Goal: Task Accomplishment & Management: Manage account settings

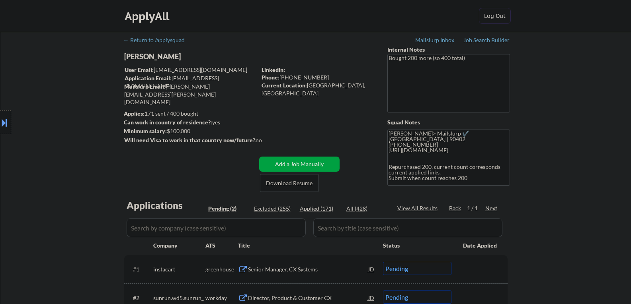
select select ""pending""
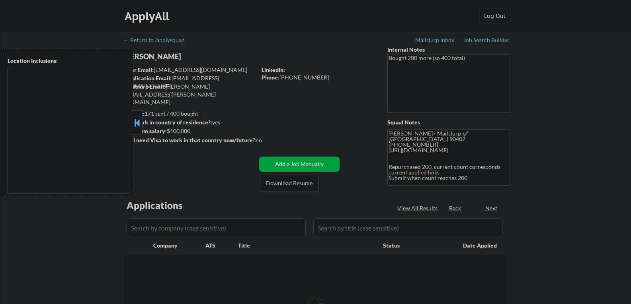
type textarea "Santa Monica, CA Culver City, CA Beverly Hills, CA West Hollywood, CA Inglewood…"
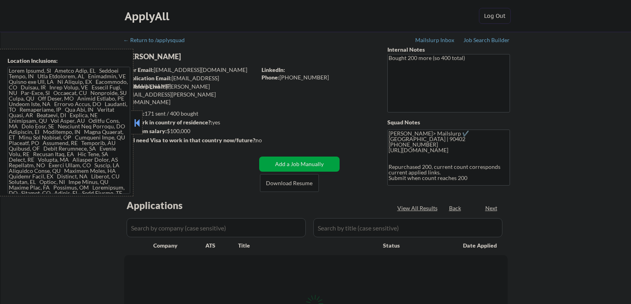
select select ""pending""
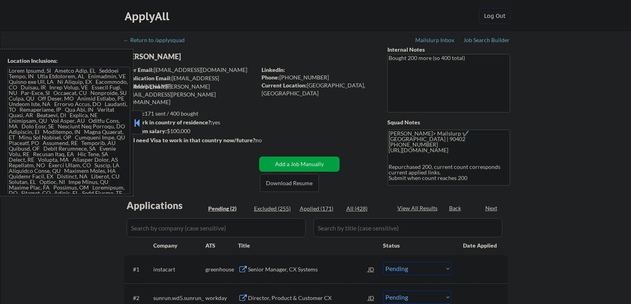
click at [136, 124] on button at bounding box center [136, 123] width 9 height 12
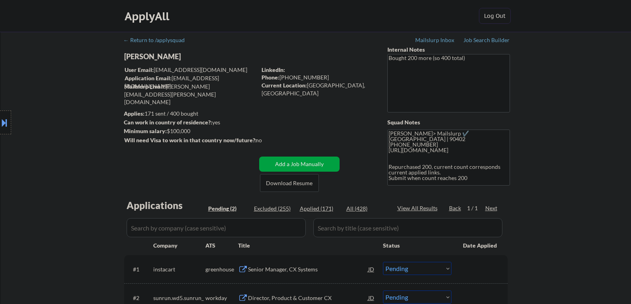
click at [147, 54] on div "Caitlin Brown" at bounding box center [206, 57] width 164 height 10
copy div "Caitlin Brown"
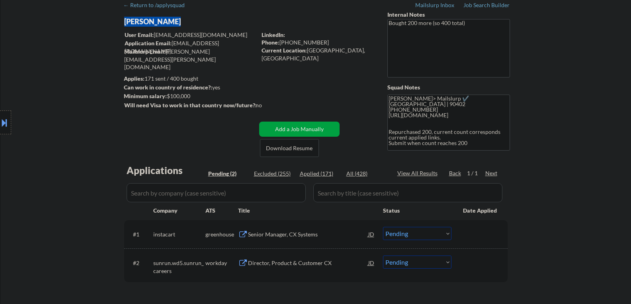
scroll to position [80, 0]
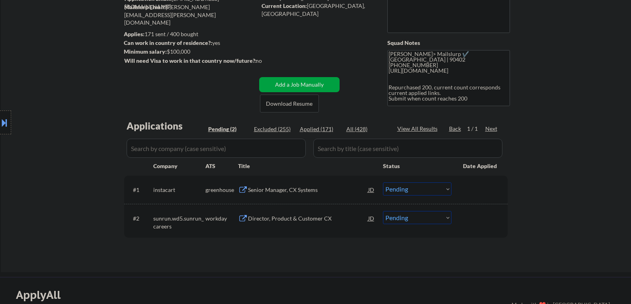
click at [279, 190] on div "Senior Manager, CX Systems" at bounding box center [308, 190] width 120 height 8
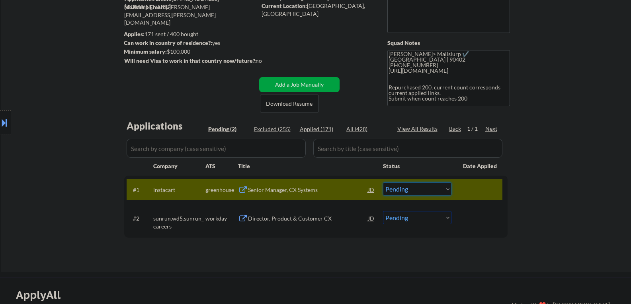
click at [403, 187] on select "Choose an option... Pending Applied Excluded (Questions) Excluded (Expired) Exc…" at bounding box center [417, 189] width 68 height 13
click at [403, 191] on select "Choose an option... Pending Applied Excluded (Questions) Excluded (Expired) Exc…" at bounding box center [417, 189] width 68 height 13
click at [383, 183] on select "Choose an option... Pending Applied Excluded (Questions) Excluded (Expired) Exc…" at bounding box center [417, 189] width 68 height 13
click at [262, 219] on div "Director, Product & Customer CX" at bounding box center [308, 219] width 120 height 8
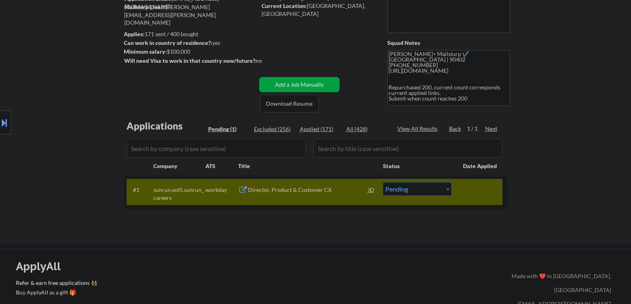
click at [403, 190] on select "Choose an option... Pending Applied Excluded (Questions) Excluded (Expired) Exc…" at bounding box center [417, 189] width 68 height 13
select select ""applied""
click at [383, 183] on select "Choose an option... Pending Applied Excluded (Questions) Excluded (Expired) Exc…" at bounding box center [417, 189] width 68 height 13
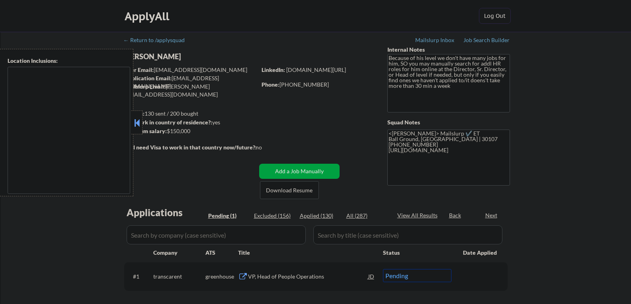
select select ""pending""
type textarea "[GEOGRAPHIC_DATA], [GEOGRAPHIC_DATA] [GEOGRAPHIC_DATA], [GEOGRAPHIC_DATA] [GEOG…"
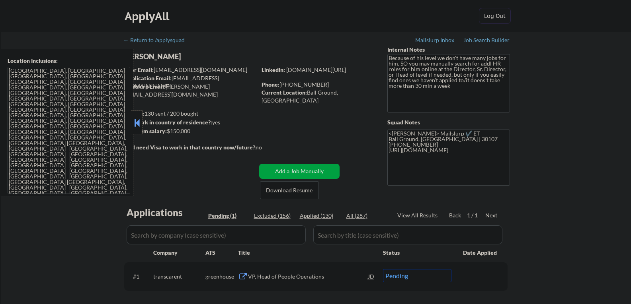
click at [141, 125] on div at bounding box center [136, 123] width 11 height 24
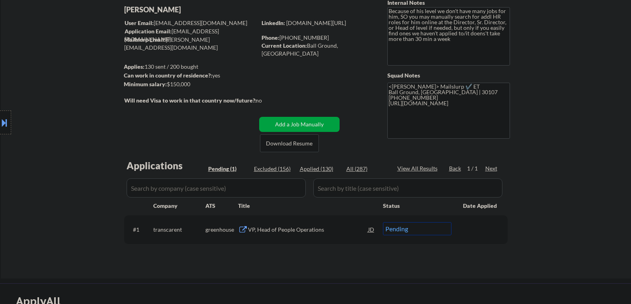
scroll to position [119, 0]
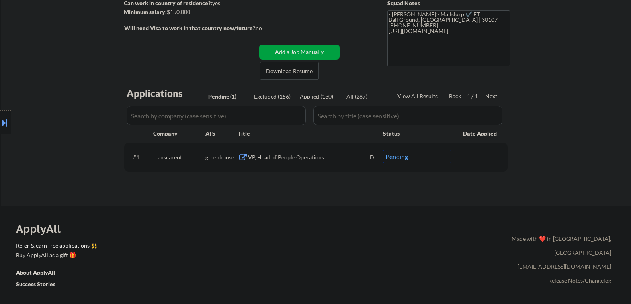
click at [269, 155] on div "VP, Head of People Operations" at bounding box center [308, 158] width 120 height 8
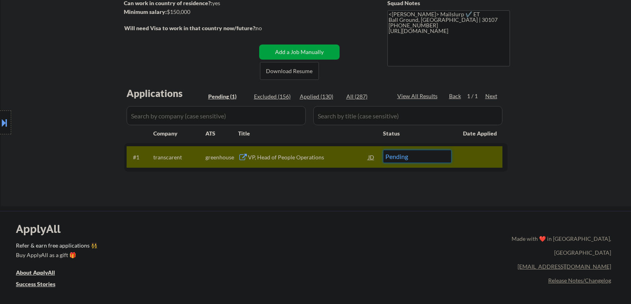
click at [407, 157] on select "Choose an option... Pending Applied Excluded (Questions) Excluded (Expired) Exc…" at bounding box center [417, 156] width 68 height 13
select select ""applied""
click at [383, 150] on select "Choose an option... Pending Applied Excluded (Questions) Excluded (Expired) Exc…" at bounding box center [417, 156] width 68 height 13
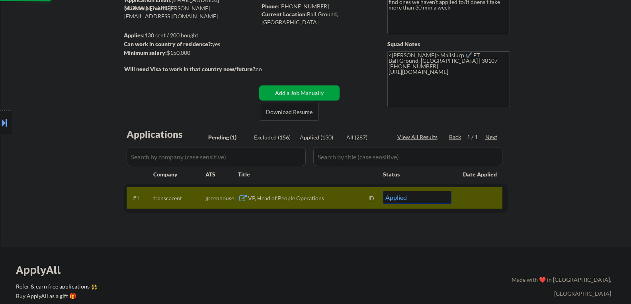
scroll to position [0, 0]
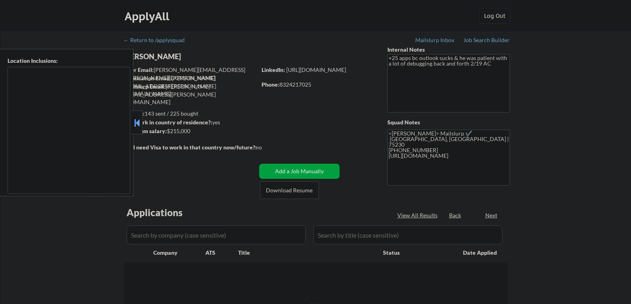
select select ""pending""
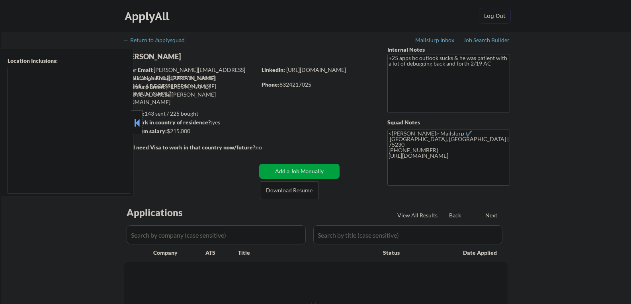
select select ""pending""
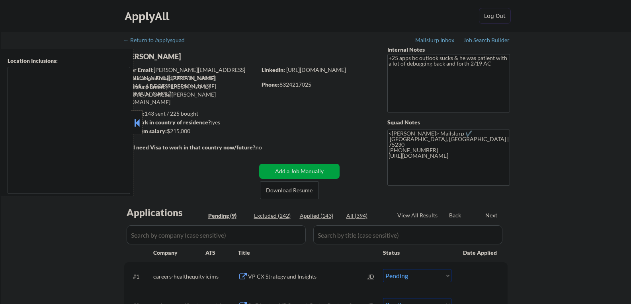
type textarea "Dallas, TX University Park, TX Highland Park, TX Irving, TX Mesquite, TX Garlan…"
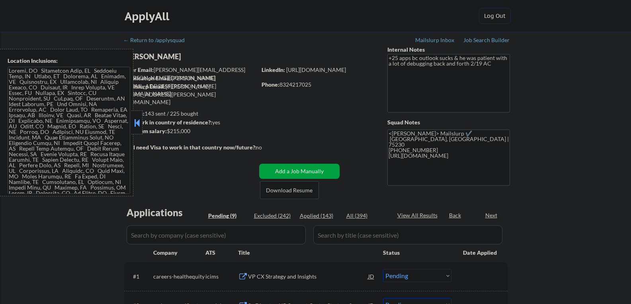
click at [137, 119] on button at bounding box center [136, 123] width 9 height 12
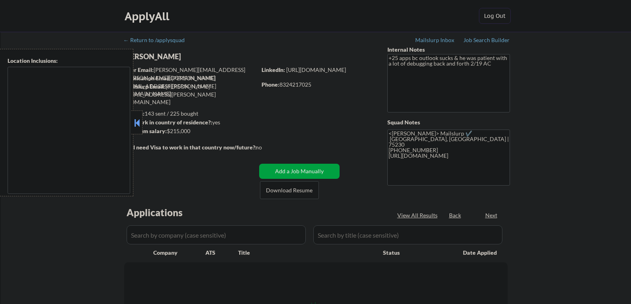
select select ""pending""
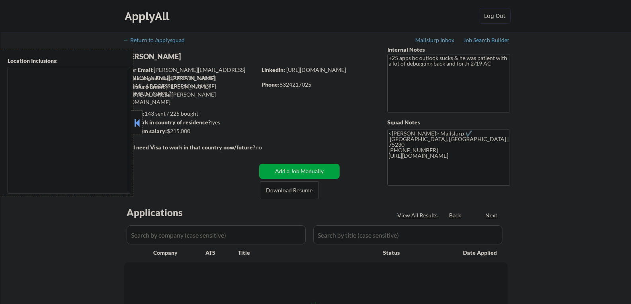
select select ""pending""
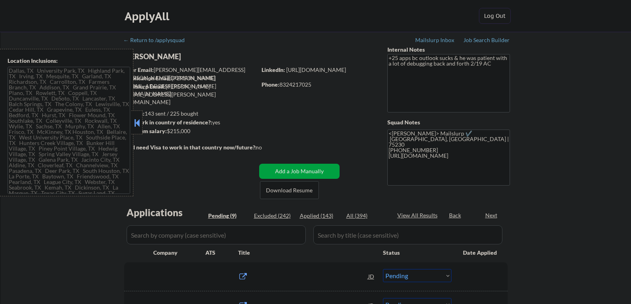
type textarea "[GEOGRAPHIC_DATA], [GEOGRAPHIC_DATA] [GEOGRAPHIC_DATA], [GEOGRAPHIC_DATA] [GEOG…"
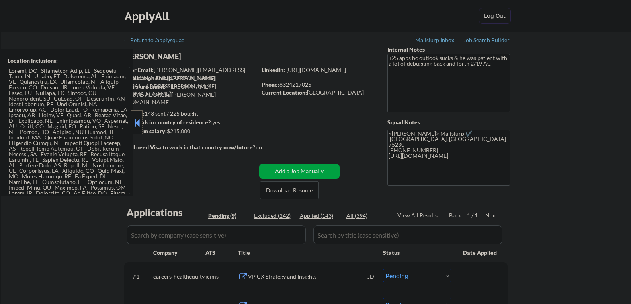
click at [136, 123] on button at bounding box center [136, 123] width 9 height 12
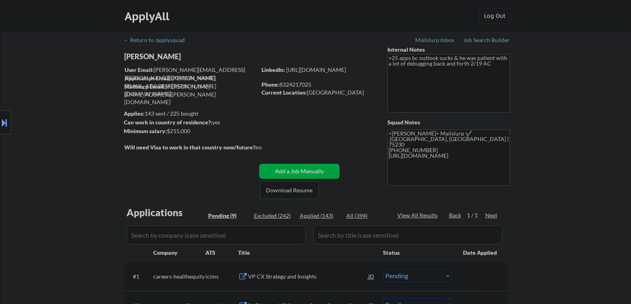
click at [139, 53] on div "Location Inclusions:" at bounding box center [71, 123] width 142 height 148
click at [161, 56] on div "Marvin Mitchell" at bounding box center [206, 57] width 164 height 10
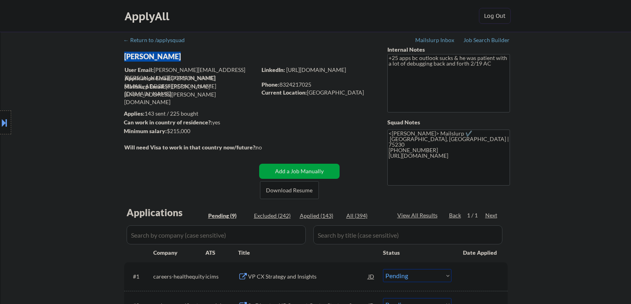
click at [161, 56] on div "Marvin Mitchell" at bounding box center [206, 57] width 164 height 10
copy div "Marvin Mitchell"
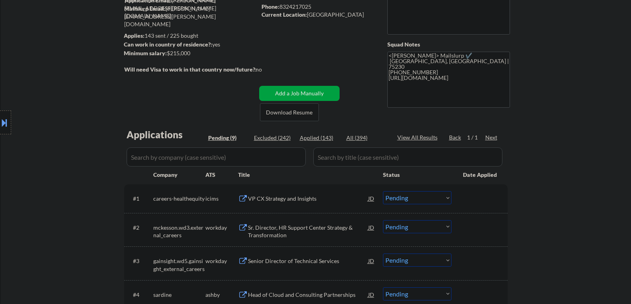
scroll to position [80, 0]
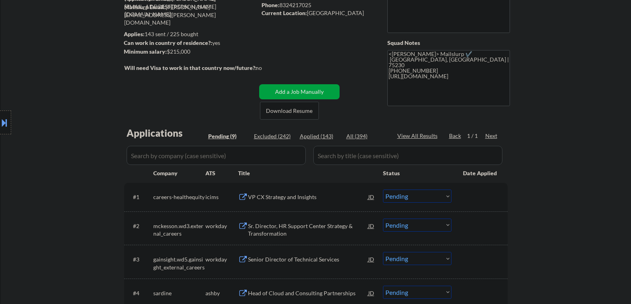
click at [265, 231] on div "Sr. Director, HR Support Center Strategy & Transformation" at bounding box center [308, 230] width 120 height 16
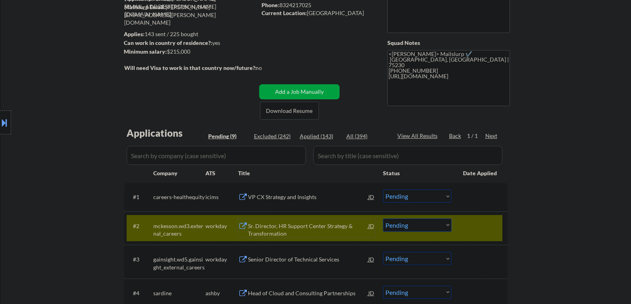
click at [420, 226] on select "Choose an option... Pending Applied Excluded (Questions) Excluded (Expired) Exc…" at bounding box center [417, 225] width 68 height 13
click at [383, 219] on select "Choose an option... Pending Applied Excluded (Questions) Excluded (Expired) Exc…" at bounding box center [417, 225] width 68 height 13
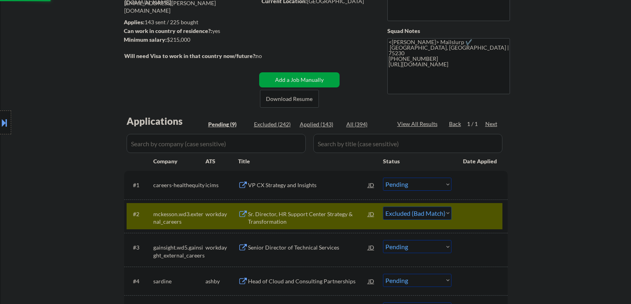
scroll to position [159, 0]
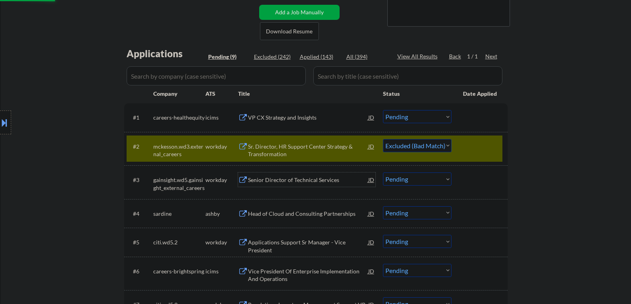
click at [265, 179] on div "Senior Director of Technical Services" at bounding box center [308, 180] width 120 height 8
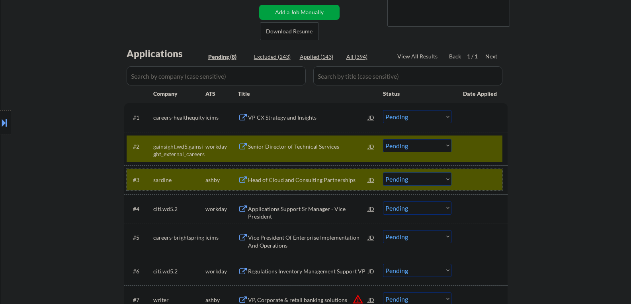
click at [470, 177] on div at bounding box center [480, 180] width 35 height 14
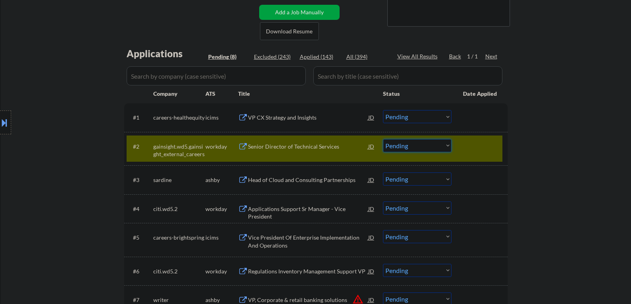
click at [401, 145] on select "Choose an option... Pending Applied Excluded (Questions) Excluded (Expired) Exc…" at bounding box center [417, 145] width 68 height 13
click at [383, 139] on select "Choose an option... Pending Applied Excluded (Questions) Excluded (Expired) Exc…" at bounding box center [417, 145] width 68 height 13
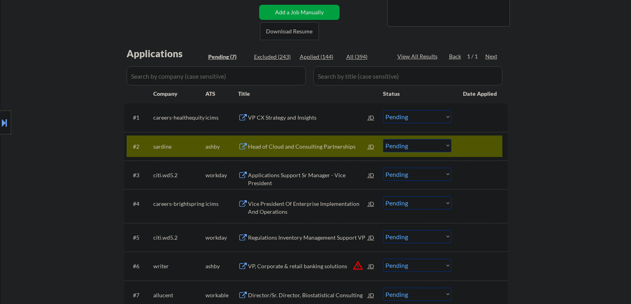
click at [263, 145] on div "Head of Cloud and Consulting Partnerships" at bounding box center [308, 147] width 120 height 8
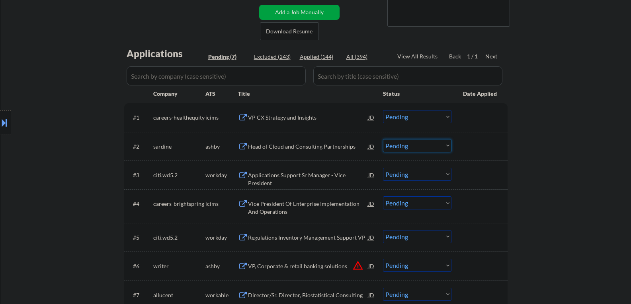
click at [424, 141] on select "Choose an option... Pending Applied Excluded (Questions) Excluded (Expired) Exc…" at bounding box center [417, 145] width 68 height 13
click at [383, 139] on select "Choose an option... Pending Applied Excluded (Questions) Excluded (Expired) Exc…" at bounding box center [417, 145] width 68 height 13
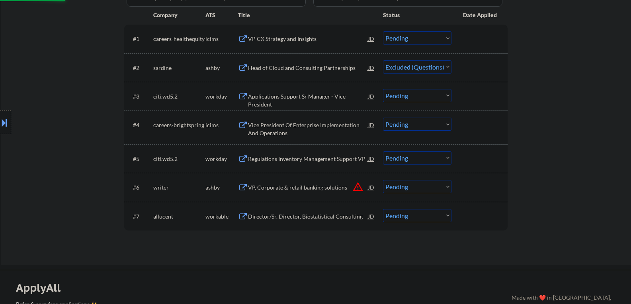
scroll to position [239, 0]
select select ""pending""
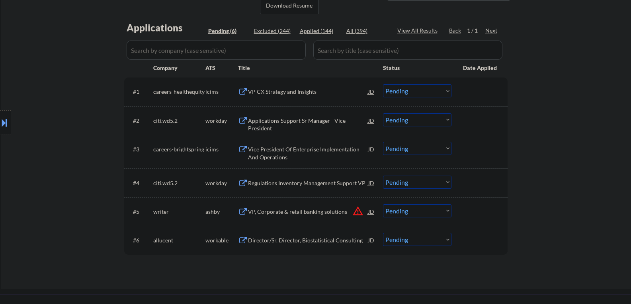
scroll to position [199, 0]
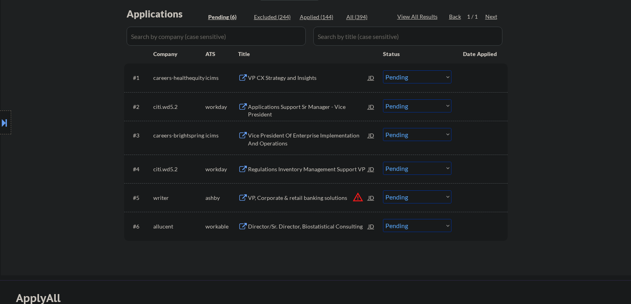
click at [293, 231] on div "Director/Sr. Director, Biostatistical Consulting" at bounding box center [308, 226] width 120 height 14
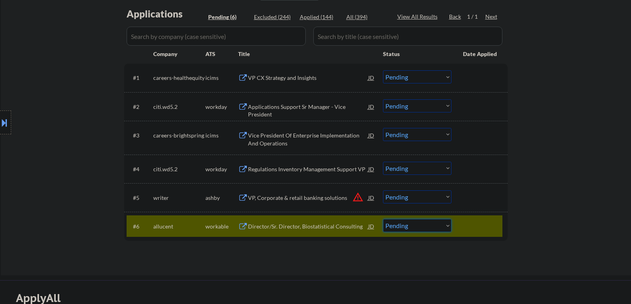
click at [424, 226] on select "Choose an option... Pending Applied Excluded (Questions) Excluded (Expired) Exc…" at bounding box center [417, 225] width 68 height 13
select select ""excluded__bad_match_""
click at [383, 219] on select "Choose an option... Pending Applied Excluded (Questions) Excluded (Expired) Exc…" at bounding box center [417, 225] width 68 height 13
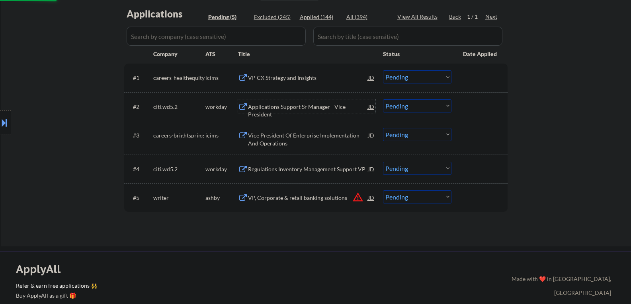
click at [273, 105] on div "Applications Support Sr Manager - Vice President" at bounding box center [308, 111] width 120 height 16
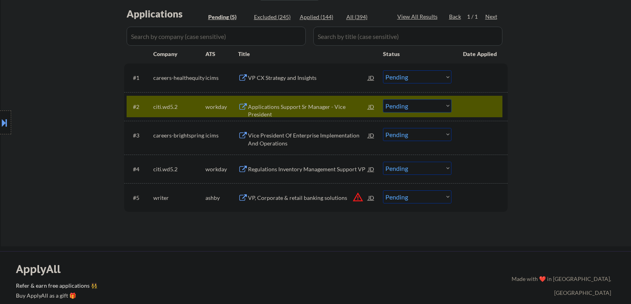
click at [278, 110] on div "Applications Support Sr Manager - Vice President" at bounding box center [308, 111] width 120 height 16
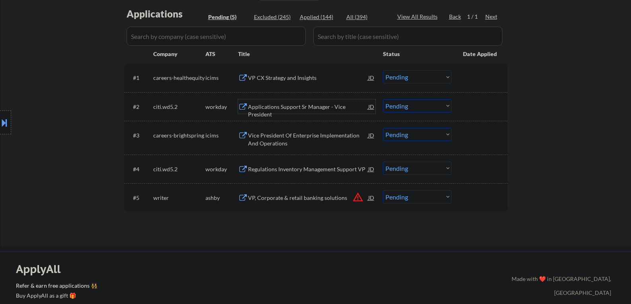
click at [414, 104] on select "Choose an option... Pending Applied Excluded (Questions) Excluded (Expired) Exc…" at bounding box center [417, 105] width 68 height 13
click at [383, 99] on select "Choose an option... Pending Applied Excluded (Questions) Excluded (Expired) Exc…" at bounding box center [417, 105] width 68 height 13
select select ""pending""
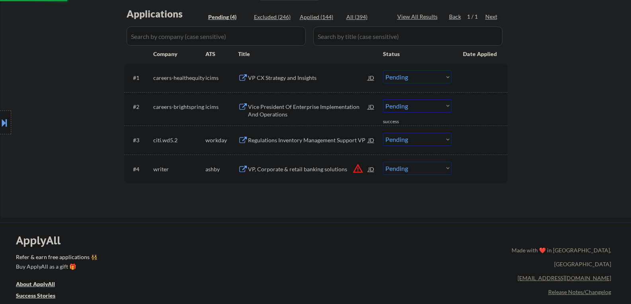
click at [295, 170] on div "VP, Corporate & retail banking solutions" at bounding box center [308, 169] width 120 height 8
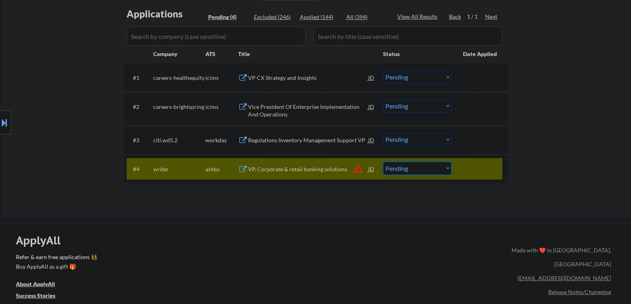
click at [398, 165] on select "Choose an option... Pending Applied Excluded (Questions) Excluded (Expired) Exc…" at bounding box center [417, 168] width 68 height 13
select select ""excluded__location_""
click at [383, 162] on select "Choose an option... Pending Applied Excluded (Questions) Excluded (Expired) Exc…" at bounding box center [417, 168] width 68 height 13
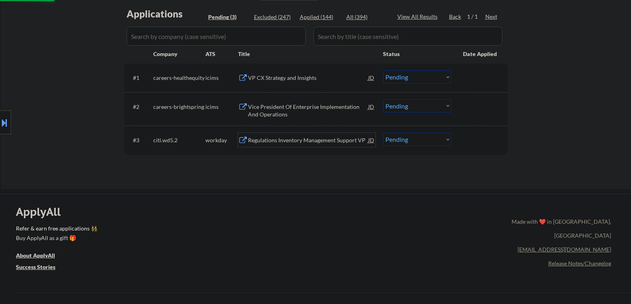
click at [284, 144] on div "Regulations Inventory Management Support VP" at bounding box center [308, 140] width 120 height 8
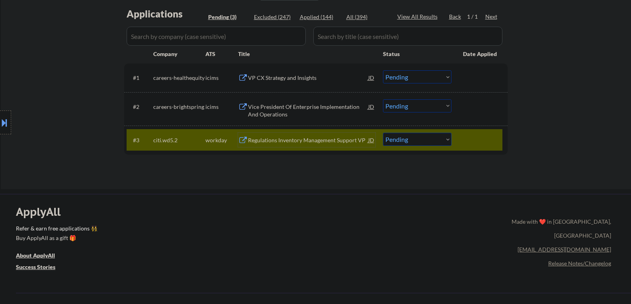
click at [423, 143] on select "Choose an option... Pending Applied Excluded (Questions) Excluded (Expired) Exc…" at bounding box center [417, 139] width 68 height 13
select select ""excluded__salary_""
click at [383, 133] on select "Choose an option... Pending Applied Excluded (Questions) Excluded (Expired) Exc…" at bounding box center [417, 139] width 68 height 13
click at [292, 77] on div "VP CX Strategy and Insights" at bounding box center [308, 78] width 120 height 8
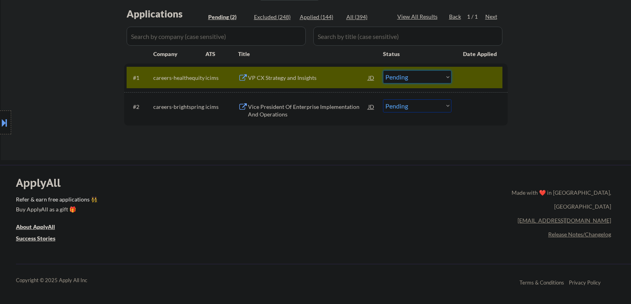
click at [427, 80] on select "Choose an option... Pending Applied Excluded (Questions) Excluded (Expired) Exc…" at bounding box center [417, 76] width 68 height 13
click at [383, 70] on select "Choose an option... Pending Applied Excluded (Questions) Excluded (Expired) Exc…" at bounding box center [417, 76] width 68 height 13
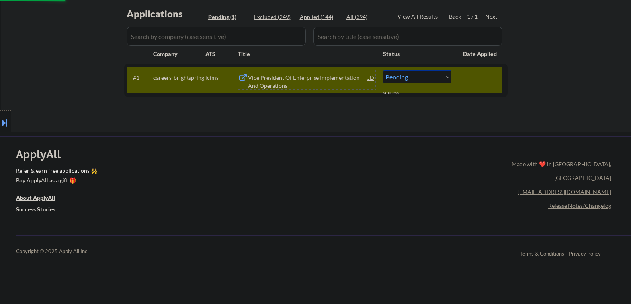
click at [287, 83] on div "Vice President Of Enterprise Implementation And Operations" at bounding box center [308, 82] width 120 height 16
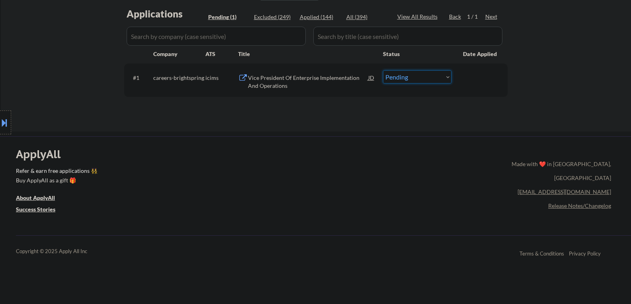
click at [395, 82] on select "Choose an option... Pending Applied Excluded (Questions) Excluded (Expired) Exc…" at bounding box center [417, 76] width 68 height 13
select select ""excluded__expired_""
click at [383, 70] on select "Choose an option... Pending Applied Excluded (Questions) Excluded (Expired) Exc…" at bounding box center [417, 76] width 68 height 13
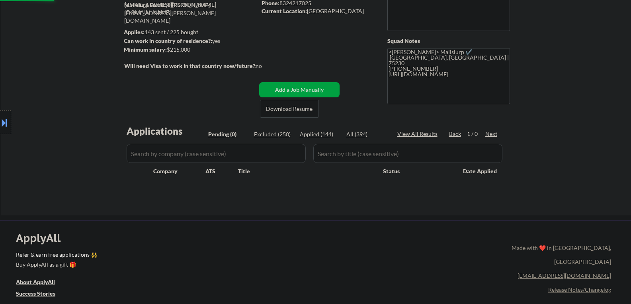
scroll to position [80, 0]
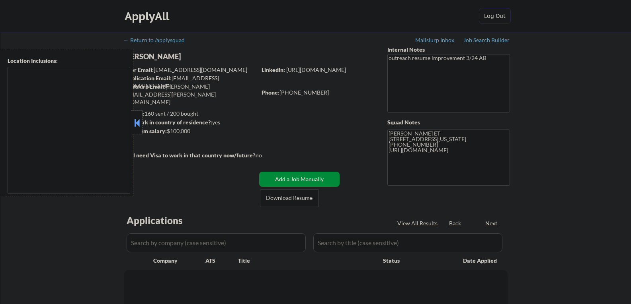
select select ""pending""
type textarea "[GEOGRAPHIC_DATA], [GEOGRAPHIC_DATA] [GEOGRAPHIC_DATA], [GEOGRAPHIC_DATA] [GEOG…"
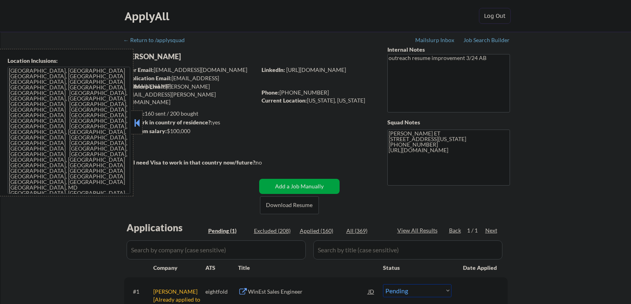
drag, startPoint x: 138, startPoint y: 125, endPoint x: 144, endPoint y: 128, distance: 6.2
click at [138, 125] on button at bounding box center [136, 123] width 9 height 12
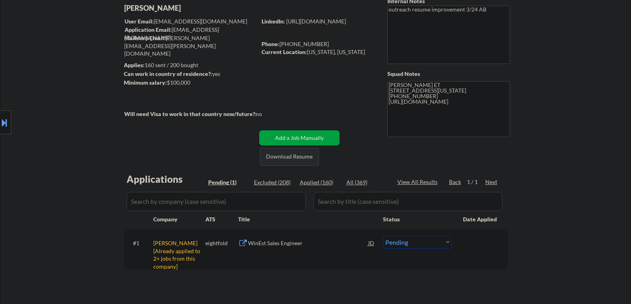
scroll to position [119, 0]
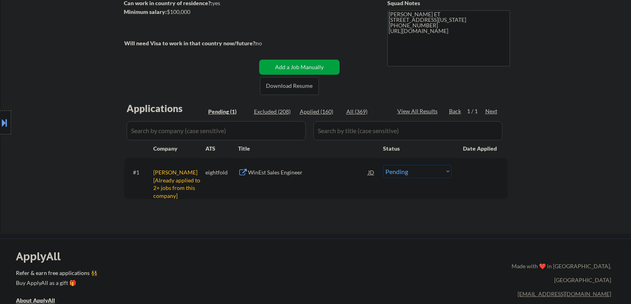
click at [417, 175] on select "Choose an option... Pending Applied Excluded (Questions) Excluded (Expired) Exc…" at bounding box center [417, 171] width 68 height 13
select select ""excluded__other_""
click at [383, 165] on select "Choose an option... Pending Applied Excluded (Questions) Excluded (Expired) Exc…" at bounding box center [417, 171] width 68 height 13
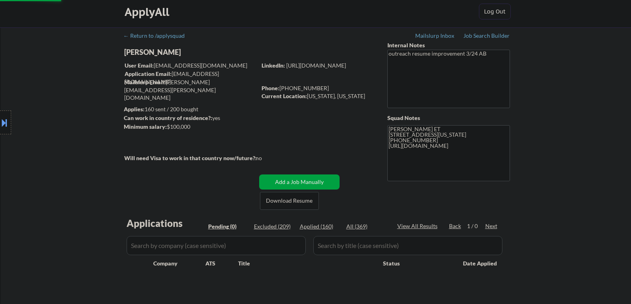
scroll to position [0, 0]
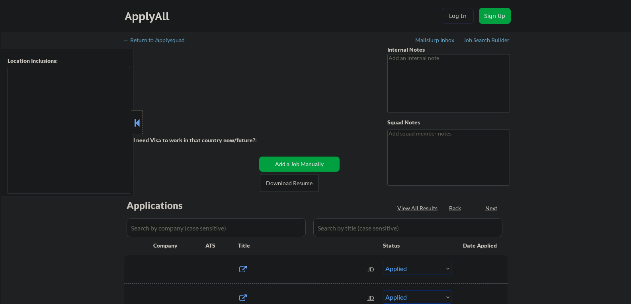
select select ""applied""
type textarea "+ 5 apps - 8/1 AB AI outreach - 8/12 AB"
type textarea "[PERSON_NAME], [GEOGRAPHIC_DATA] | 27610 919.917.6202 919.917.6202 Update: [DAT…"
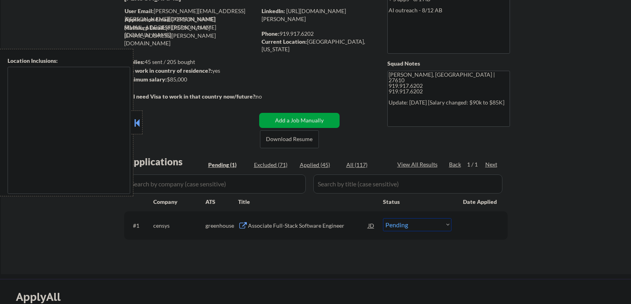
scroll to position [119, 0]
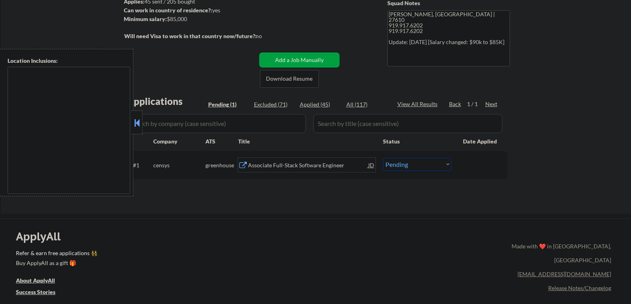
click at [280, 167] on div "Associate Full-Stack Software Engineer" at bounding box center [308, 166] width 120 height 8
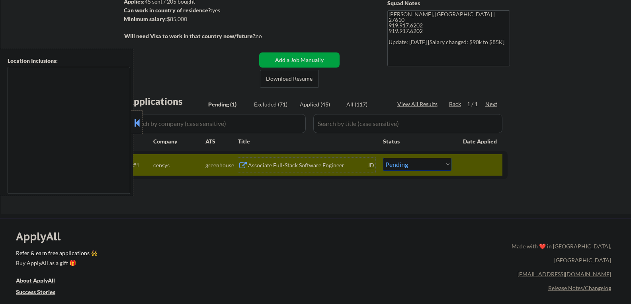
click at [137, 122] on button at bounding box center [136, 123] width 9 height 12
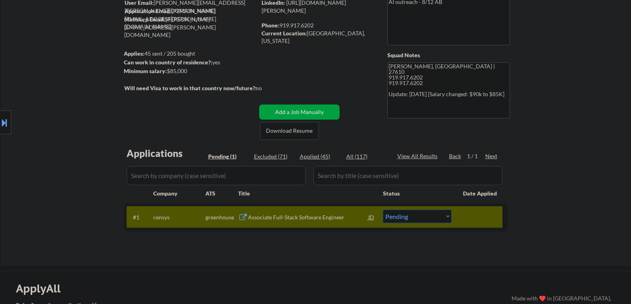
scroll to position [80, 0]
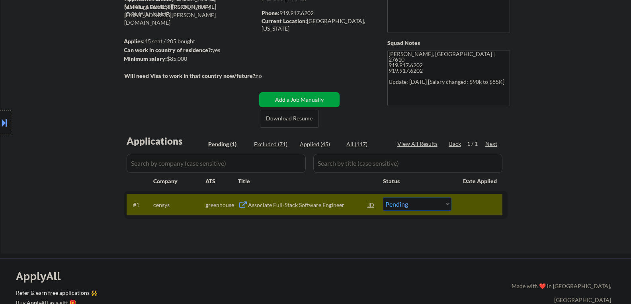
click at [288, 206] on div "Associate Full-Stack Software Engineer" at bounding box center [308, 205] width 120 height 8
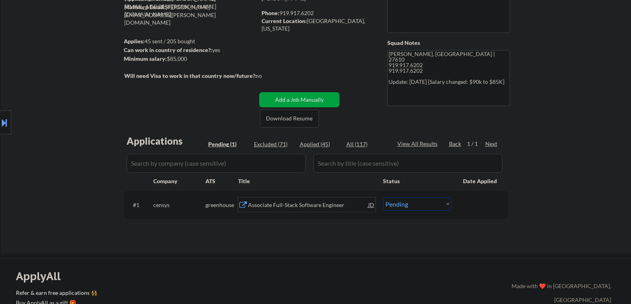
click at [422, 206] on select "Choose an option... Pending Applied Excluded (Questions) Excluded (Expired) Exc…" at bounding box center [417, 204] width 68 height 13
select select ""excluded""
click at [383, 198] on select "Choose an option... Pending Applied Excluded (Questions) Excluded (Expired) Exc…" at bounding box center [417, 204] width 68 height 13
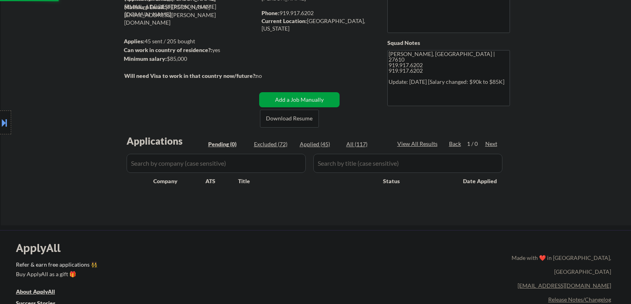
scroll to position [0, 0]
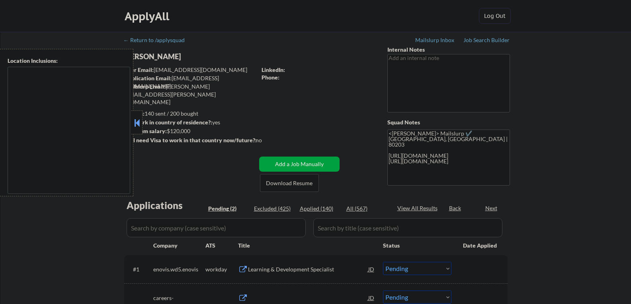
select select ""pending""
type textarea "Remote [GEOGRAPHIC_DATA] [GEOGRAPHIC_DATA], [GEOGRAPHIC_DATA] [GEOGRAPHIC_DATA]…"
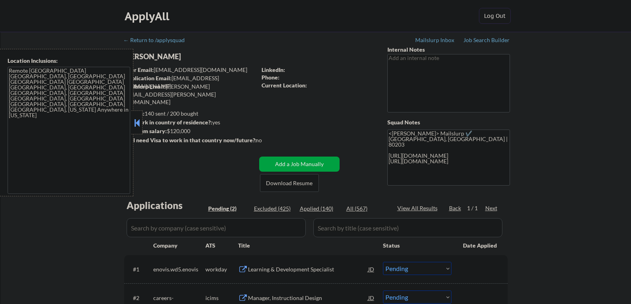
click at [141, 127] on button at bounding box center [136, 123] width 9 height 12
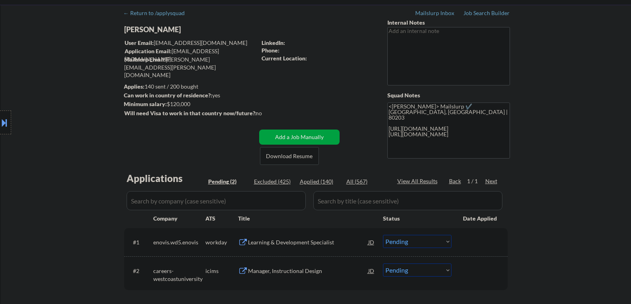
scroll to position [40, 0]
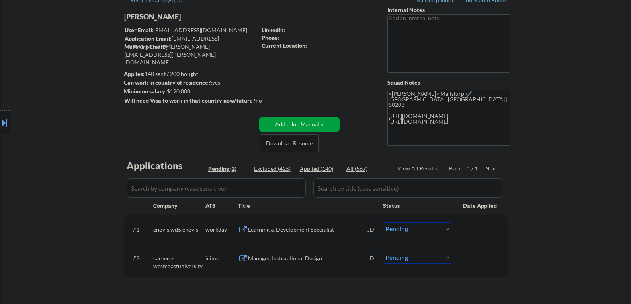
click at [265, 228] on div "Learning & Development Specialist" at bounding box center [308, 230] width 120 height 8
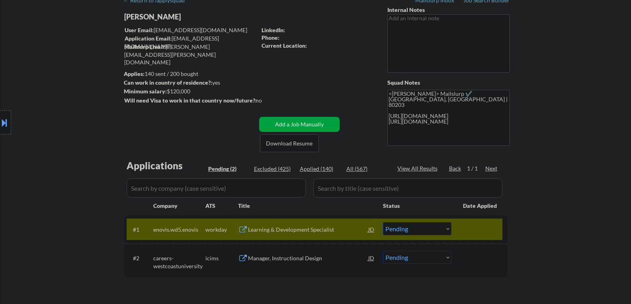
click at [142, 15] on div "[PERSON_NAME]" at bounding box center [206, 17] width 164 height 10
copy div "[PERSON_NAME]"
click at [615, 115] on div "← Return to /applysquad Mailslurp Inbox Job Search Builder [PERSON_NAME] User E…" at bounding box center [316, 152] width 630 height 320
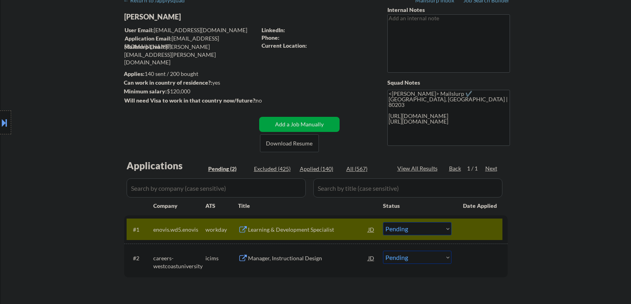
type textarea "<[PERSON_NAME]> Mailslurp ✔️ [GEOGRAPHIC_DATA], [GEOGRAPHIC_DATA] | 80203 [PHON…"
click at [293, 231] on div "Learning & Development Specialist" at bounding box center [308, 230] width 120 height 8
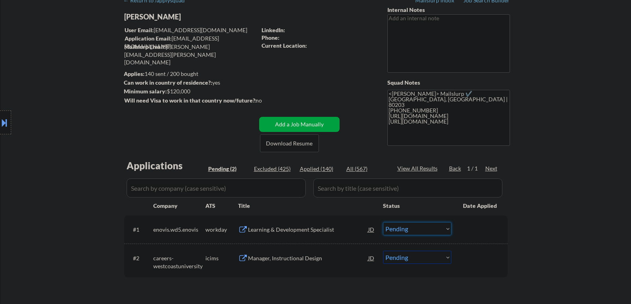
click at [422, 228] on select "Choose an option... Pending Applied Excluded (Questions) Excluded (Expired) Exc…" at bounding box center [417, 228] width 68 height 13
click at [383, 222] on select "Choose an option... Pending Applied Excluded (Questions) Excluded (Expired) Exc…" at bounding box center [417, 228] width 68 height 13
click at [276, 229] on div "Manager, Instructional Design" at bounding box center [308, 230] width 120 height 8
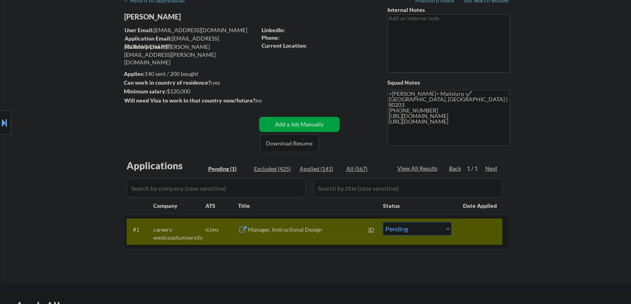
click at [263, 231] on div "Manager, Instructional Design" at bounding box center [308, 230] width 120 height 8
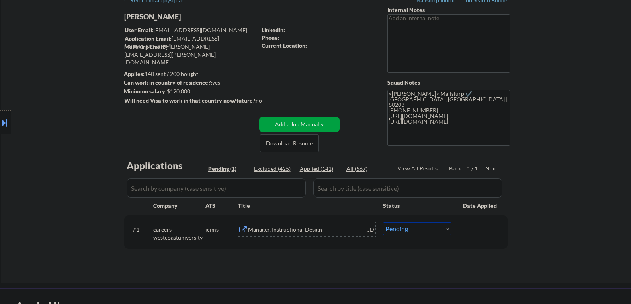
click at [269, 234] on div "Manager, Instructional Design" at bounding box center [308, 229] width 120 height 14
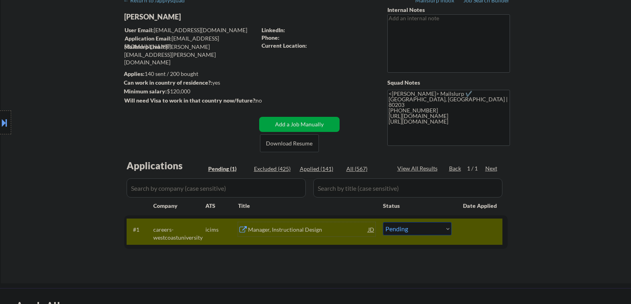
click at [384, 225] on select "Choose an option... Pending Applied Excluded (Questions) Excluded (Expired) Exc…" at bounding box center [417, 228] width 68 height 13
click at [398, 231] on select "Choose an option... Pending Applied Excluded (Questions) Excluded (Expired) Exc…" at bounding box center [417, 228] width 68 height 13
select select ""applied""
click at [383, 222] on select "Choose an option... Pending Applied Excluded (Questions) Excluded (Expired) Exc…" at bounding box center [417, 228] width 68 height 13
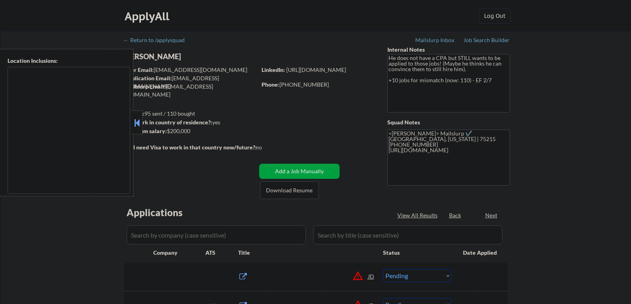
select select ""pending""
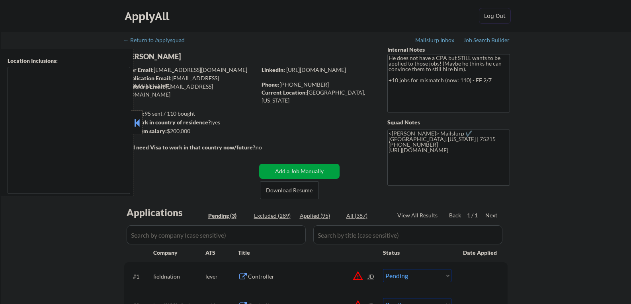
click at [139, 118] on button at bounding box center [136, 123] width 9 height 12
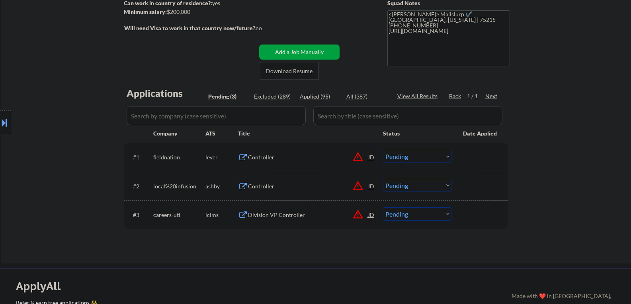
click at [3, 129] on button at bounding box center [4, 122] width 9 height 13
click at [306, 242] on div "Applications Pending (3) Excluded (289) Applied (95) All (387) View All Results…" at bounding box center [315, 168] width 383 height 162
click at [138, 129] on div at bounding box center [136, 123] width 11 height 24
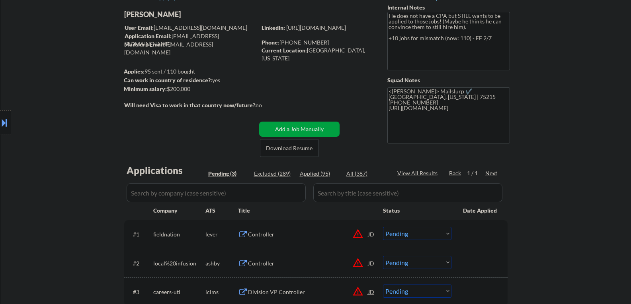
scroll to position [0, 0]
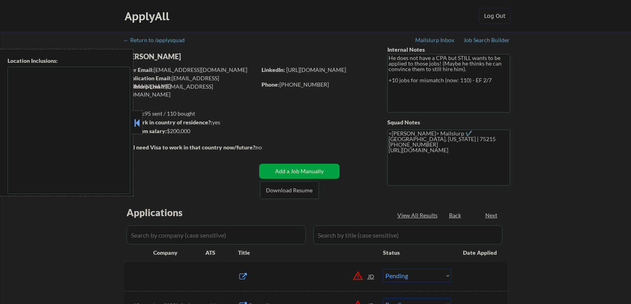
select select ""pending""
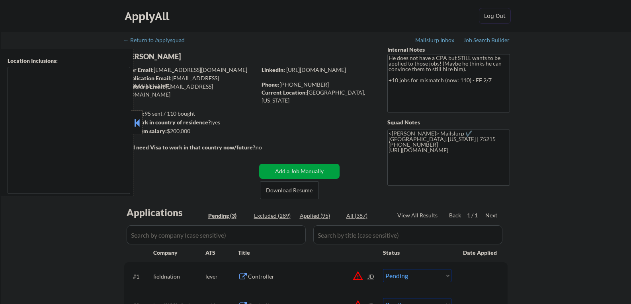
click at [135, 121] on button at bounding box center [136, 123] width 9 height 12
click at [144, 55] on div "[PERSON_NAME]" at bounding box center [206, 57] width 164 height 10
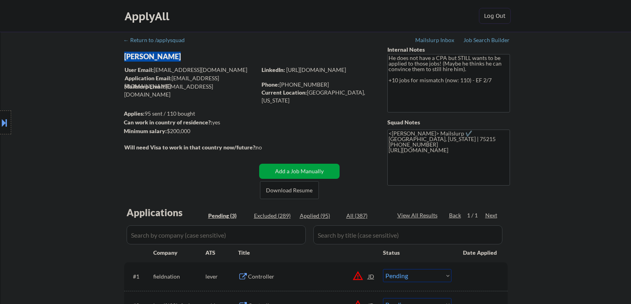
click at [144, 55] on div "[PERSON_NAME]" at bounding box center [206, 57] width 164 height 10
copy div "[PERSON_NAME]"
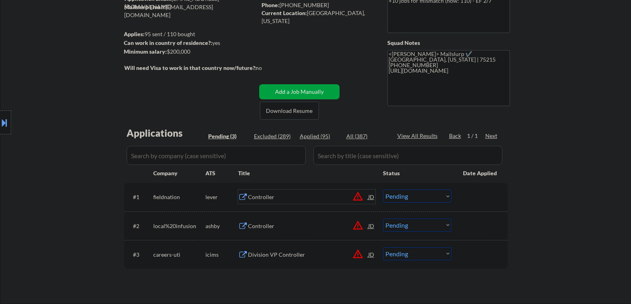
click at [260, 198] on div "Controller" at bounding box center [308, 197] width 120 height 8
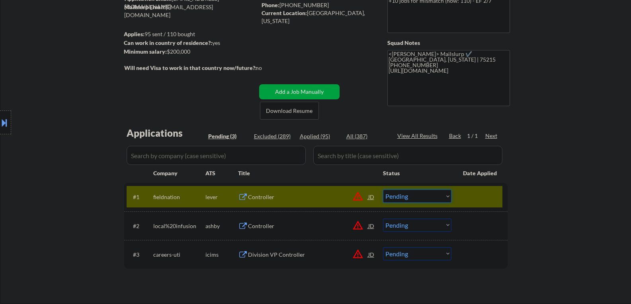
click at [403, 198] on select "Choose an option... Pending Applied Excluded (Questions) Excluded (Expired) Exc…" at bounding box center [417, 196] width 68 height 13
click at [383, 190] on select "Choose an option... Pending Applied Excluded (Questions) Excluded (Expired) Exc…" at bounding box center [417, 196] width 68 height 13
click at [265, 196] on div "Controller" at bounding box center [308, 197] width 120 height 8
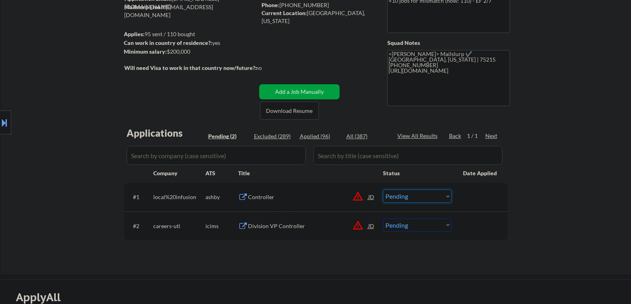
click at [413, 197] on select "Choose an option... Pending Applied Excluded (Questions) Excluded (Expired) Exc…" at bounding box center [417, 196] width 68 height 13
click at [383, 190] on select "Choose an option... Pending Applied Excluded (Questions) Excluded (Expired) Exc…" at bounding box center [417, 196] width 68 height 13
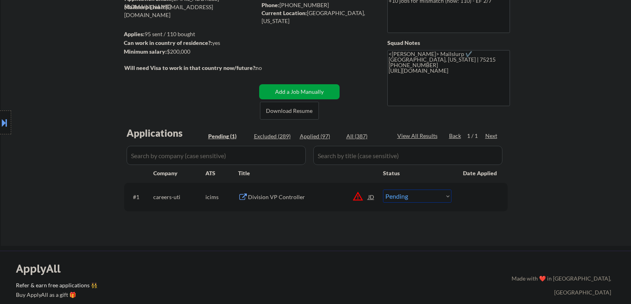
click at [267, 199] on div "Division VP Controller" at bounding box center [308, 197] width 120 height 8
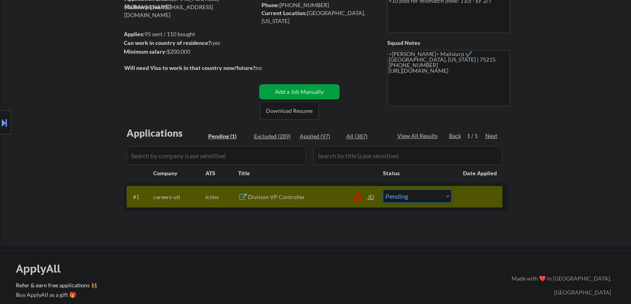
drag, startPoint x: 390, startPoint y: 194, endPoint x: 406, endPoint y: 200, distance: 17.0
click at [391, 194] on select "Choose an option... Pending Applied Excluded (Questions) Excluded (Expired) Exc…" at bounding box center [417, 196] width 68 height 13
select select ""excluded__salary_""
click at [383, 190] on select "Choose an option... Pending Applied Excluded (Questions) Excluded (Expired) Exc…" at bounding box center [417, 196] width 68 height 13
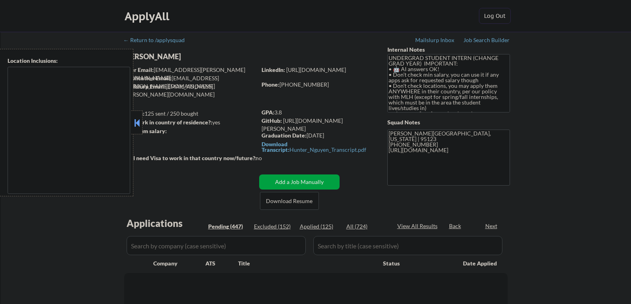
type textarea "country:[GEOGRAPHIC_DATA]"
select select ""pending""
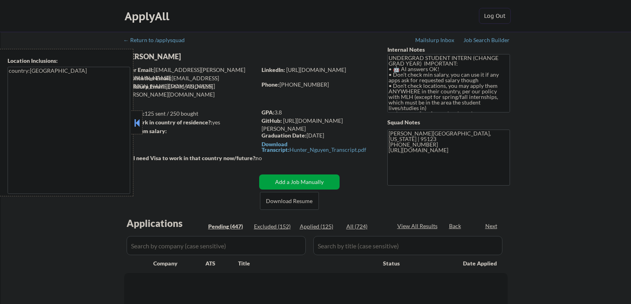
select select ""pending""
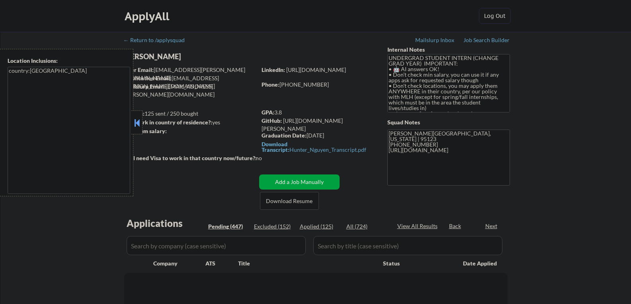
select select ""pending""
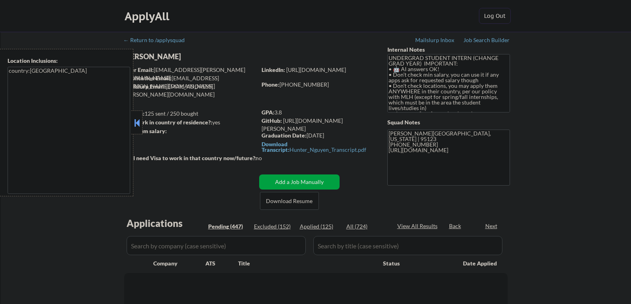
select select ""pending""
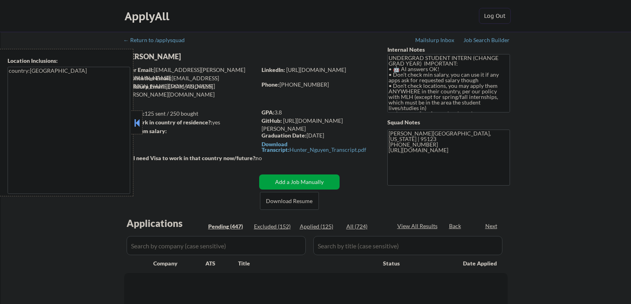
select select ""pending""
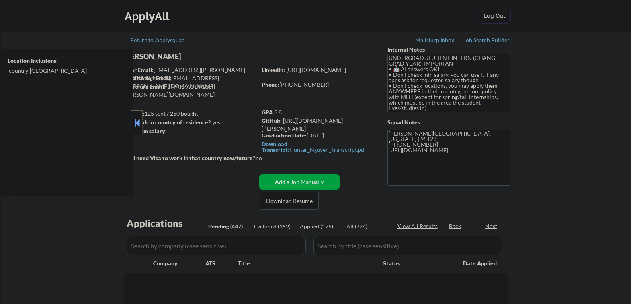
select select ""pending""
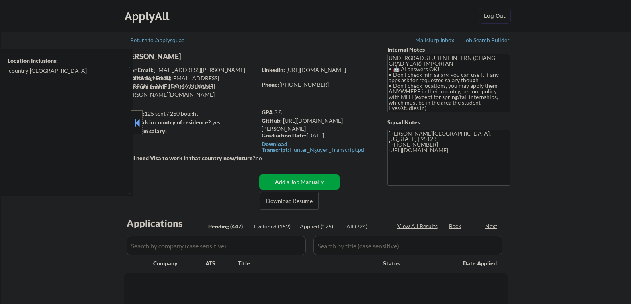
select select ""pending""
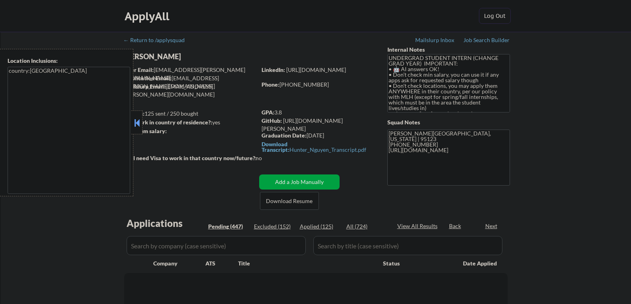
select select ""pending""
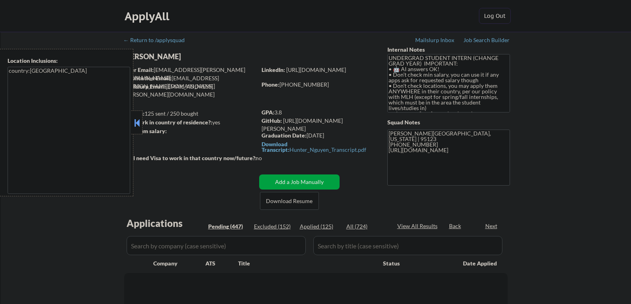
select select ""pending""
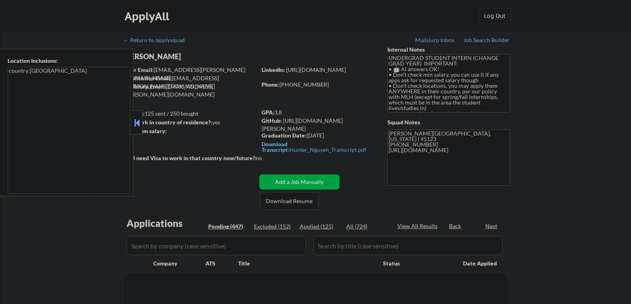
select select ""pending""
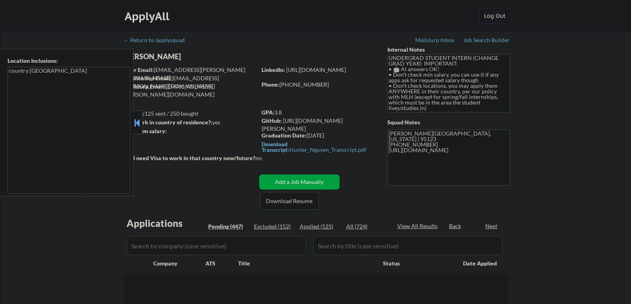
select select ""pending""
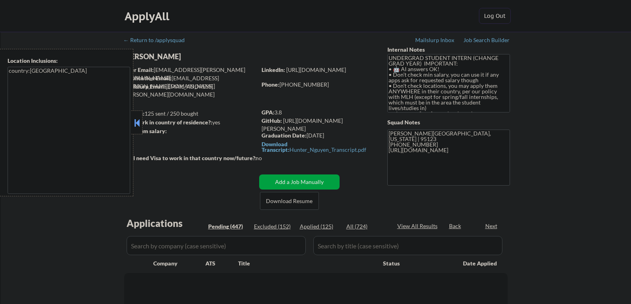
select select ""pending""
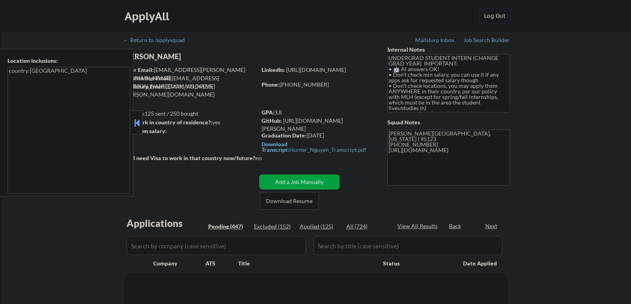
select select ""pending""
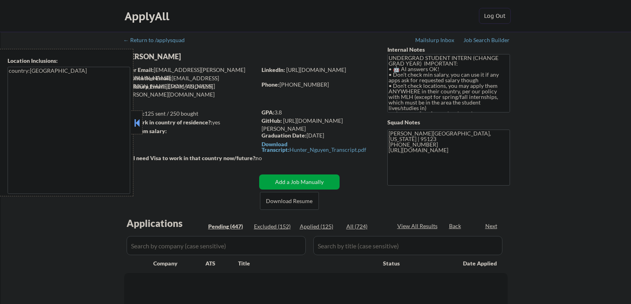
select select ""pending""
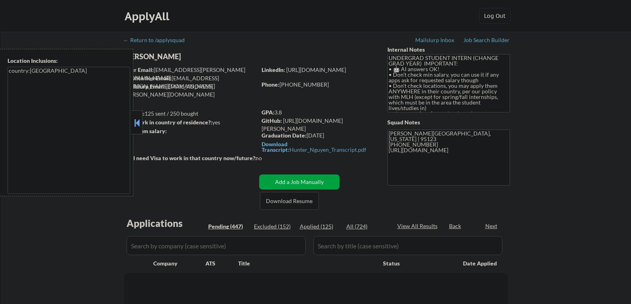
select select ""pending""
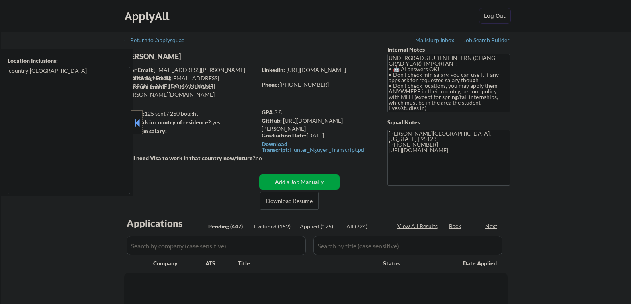
select select ""pending""
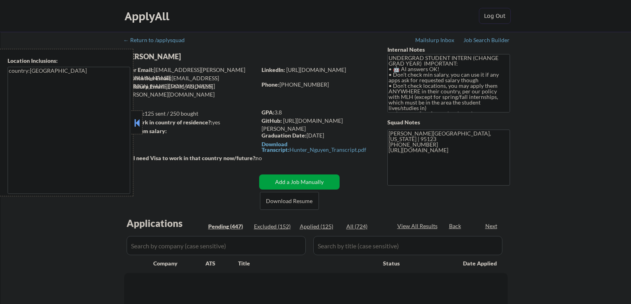
select select ""pending""
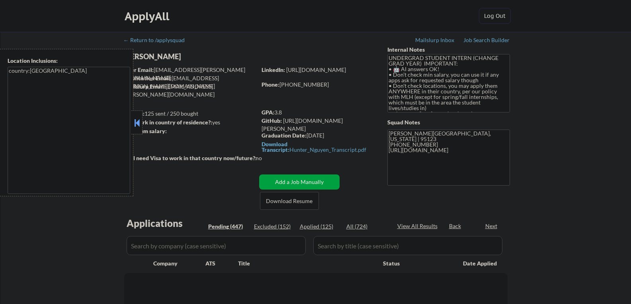
select select ""pending""
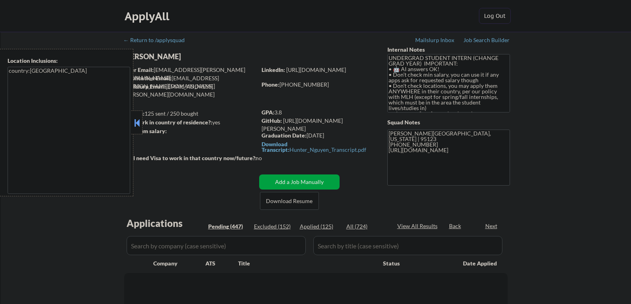
select select ""pending""
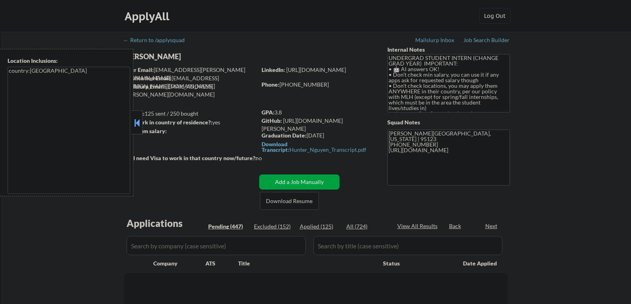
select select ""pending""
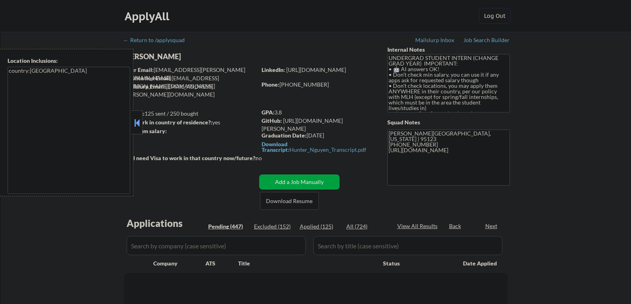
select select ""pending""
click at [136, 119] on button at bounding box center [136, 123] width 9 height 12
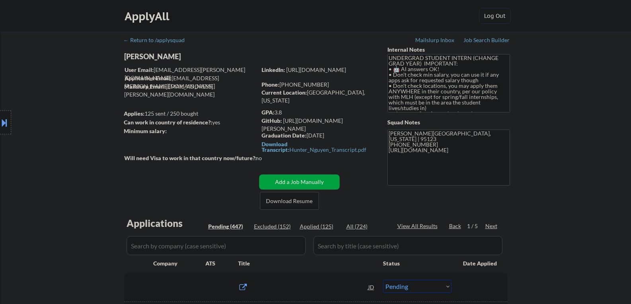
scroll to position [80, 0]
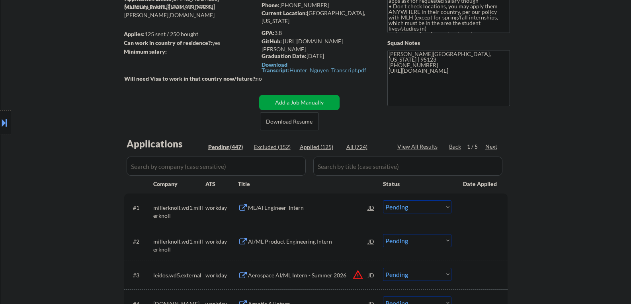
click at [273, 149] on div "Excluded (152)" at bounding box center [274, 147] width 40 height 8
select select ""excluded__expired_""
select select ""excluded""
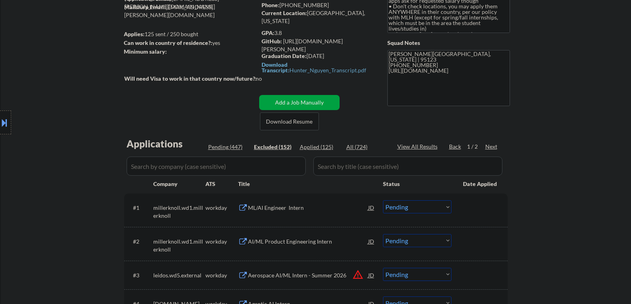
select select ""excluded__expired_""
select select ""excluded__location_""
select select ""excluded""
select select ""excluded__other_""
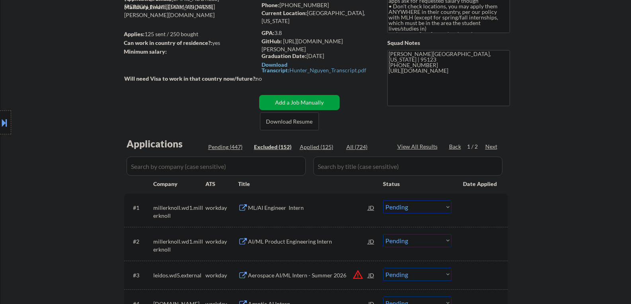
select select ""excluded""
select select ""excluded__expired_""
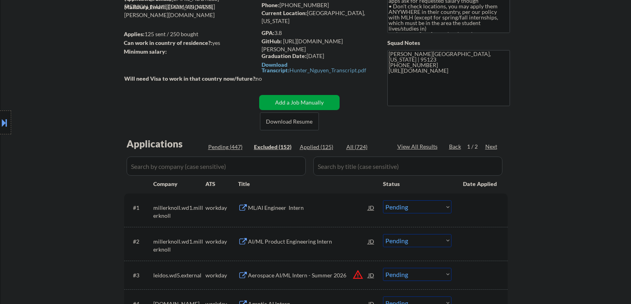
select select ""excluded__expired_""
select select ""excluded""
select select ""excluded__other_""
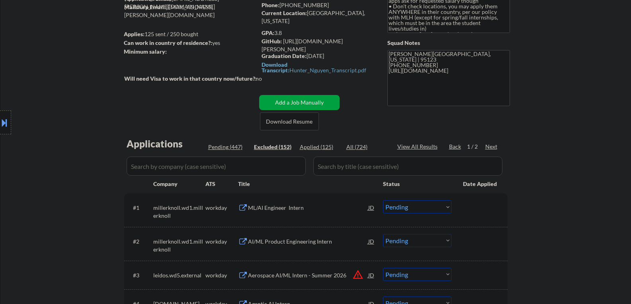
select select ""excluded__expired_""
select select ""excluded""
select select ""excluded__expired_""
select select ""excluded""
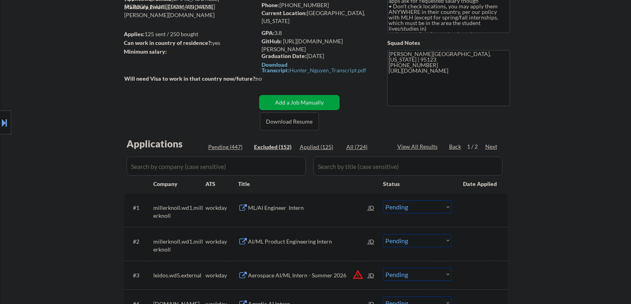
select select ""excluded__expired_""
select select ""excluded""
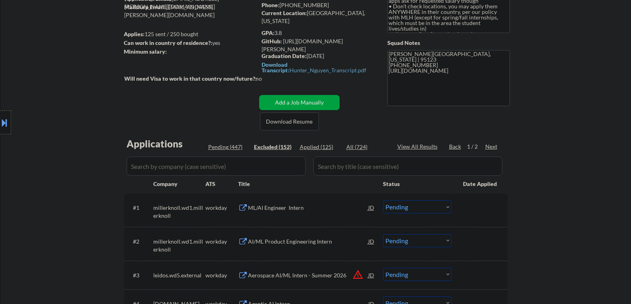
select select ""excluded__expired_""
select select ""excluded""
select select ""excluded__other_""
select select ""excluded__expired_""
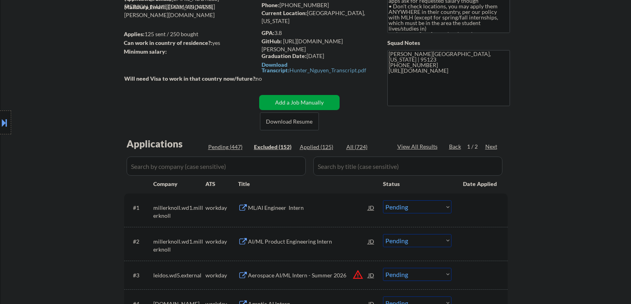
select select ""excluded__expired_""
select select ""excluded""
select select ""excluded__other_""
select select ""excluded__bad_match_""
select select ""excluded__other_""
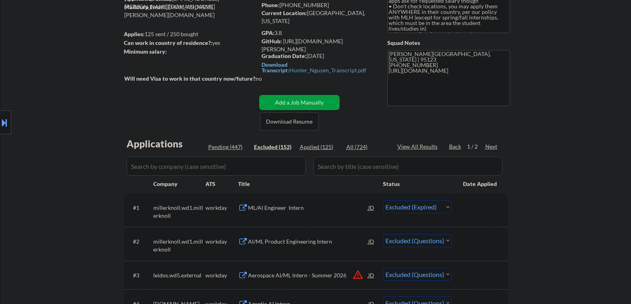
select select ""excluded""
select select ""excluded__other_""
select select ""excluded""
select select ""excluded__expired_""
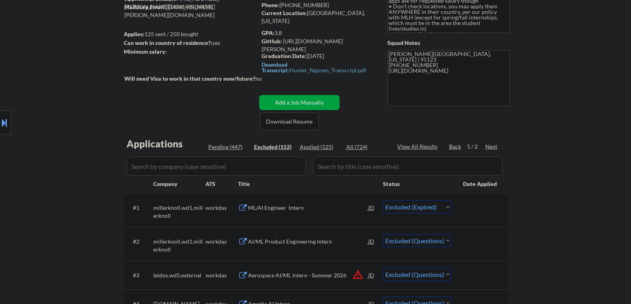
select select ""excluded__expired_""
select select ""excluded__bad_match_""
select select ""excluded__expired_""
select select ""excluded__location_""
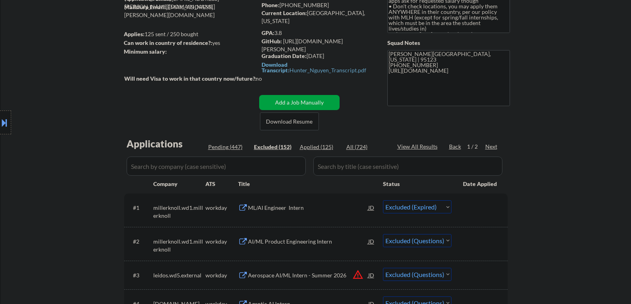
select select ""excluded__other_""
select select ""excluded__bad_match_""
select select ""excluded__expired_""
select select ""excluded""
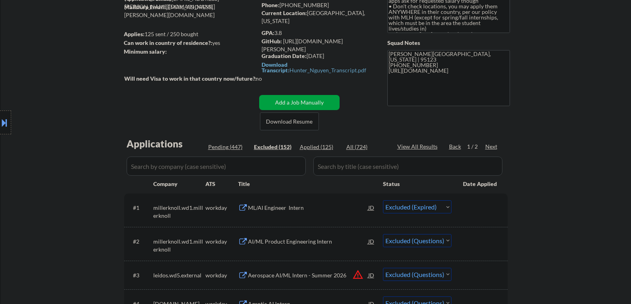
select select ""excluded""
select select ""excluded__other_""
select select ""excluded__expired_""
select select ""excluded""
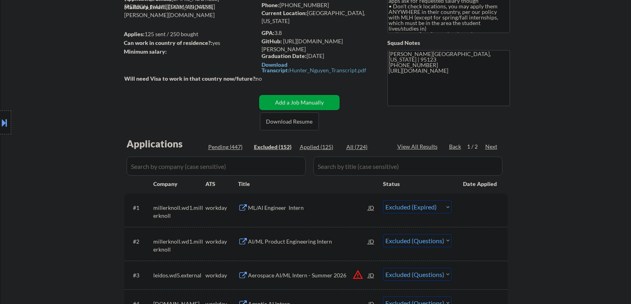
select select ""excluded__expired_""
select select ""excluded""
select select ""excluded__location_""
select select ""excluded""
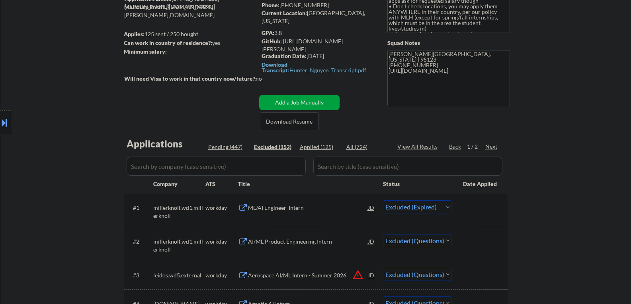
select select ""excluded__other_""
select select ""excluded""
select select ""excluded__expired_""
select select ""excluded""
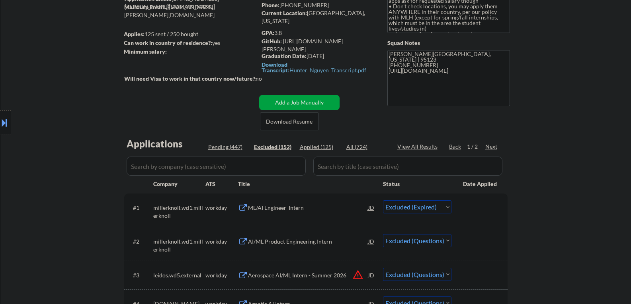
select select ""excluded""
select select ""excluded__other_""
select select ""excluded__expired_""
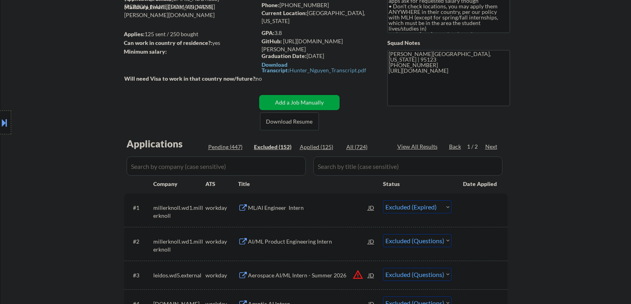
select select ""excluded""
select select ""excluded__bad_match_""
select select ""excluded__other_""
select select ""excluded""
select select ""excluded__location_""
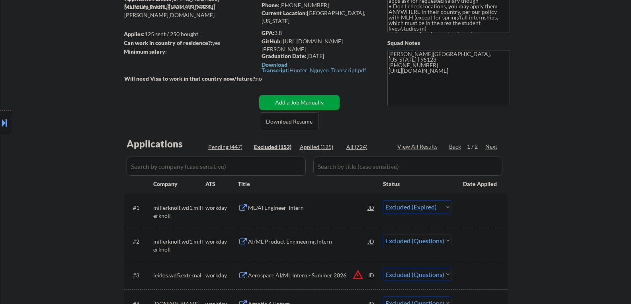
select select ""excluded__other_""
select select ""excluded""
select select ""excluded__other_""
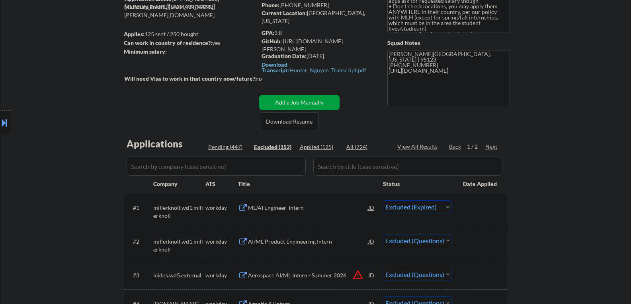
select select ""excluded__bad_match_""
select select ""excluded""
select select ""excluded__expired_""
select select ""excluded__other_""
select select ""excluded""
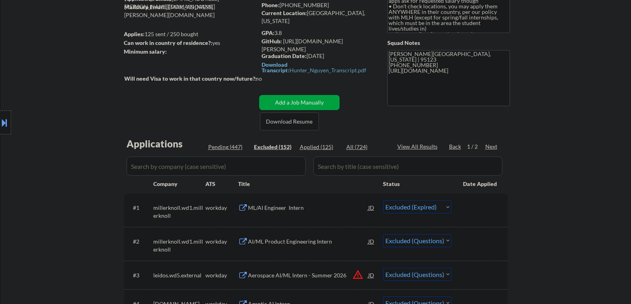
select select ""excluded__expired_""
select select ""excluded""
select select ""excluded__expired_""
select select ""excluded__other_""
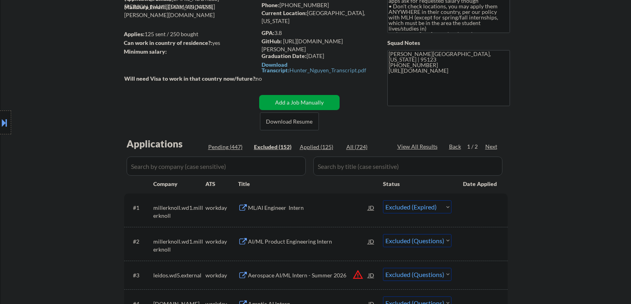
select select ""excluded__other_""
select select ""excluded""
select select ""excluded__bad_match_""
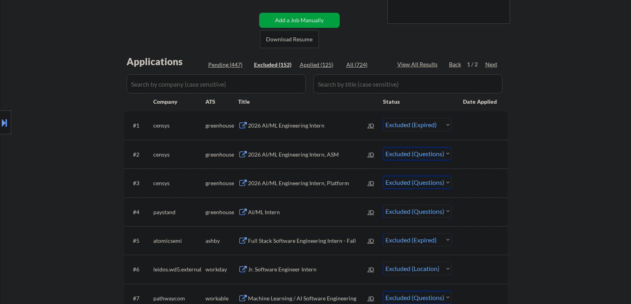
scroll to position [159, 0]
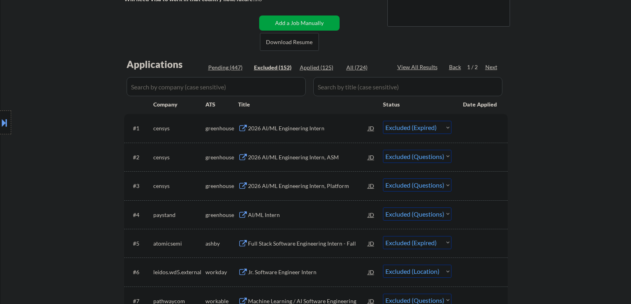
click at [416, 158] on select "Choose an option... Pending Applied Excluded (Questions) Excluded (Expired) Exc…" at bounding box center [417, 156] width 68 height 13
click at [383, 150] on select "Choose an option... Pending Applied Excluded (Questions) Excluded (Expired) Exc…" at bounding box center [417, 156] width 68 height 13
click at [438, 184] on select "Choose an option... Pending Applied Excluded (Questions) Excluded (Expired) Exc…" at bounding box center [417, 185] width 68 height 13
click at [383, 179] on select "Choose an option... Pending Applied Excluded (Questions) Excluded (Expired) Exc…" at bounding box center [417, 185] width 68 height 13
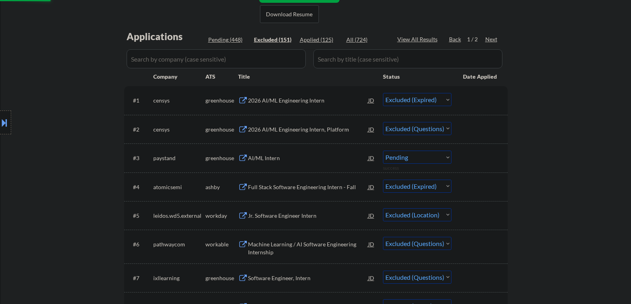
scroll to position [199, 0]
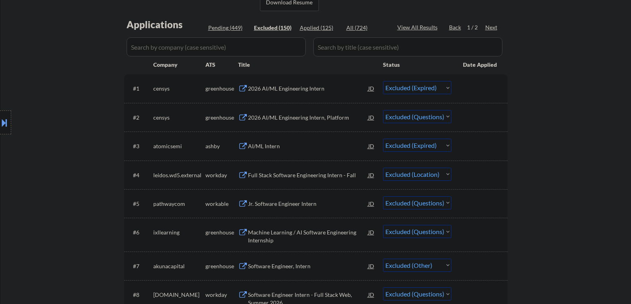
click at [432, 115] on select "Choose an option... Pending Applied Excluded (Questions) Excluded (Expired) Exc…" at bounding box center [417, 116] width 68 height 13
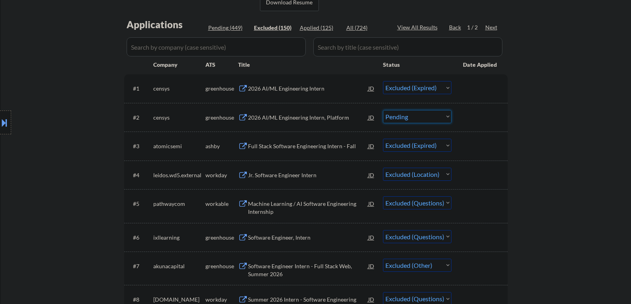
click at [383, 110] on select "Choose an option... Pending Applied Excluded (Questions) Excluded (Expired) Exc…" at bounding box center [417, 116] width 68 height 13
click at [434, 178] on select "Choose an option... Pending Applied Excluded (Questions) Excluded (Expired) Exc…" at bounding box center [417, 174] width 68 height 13
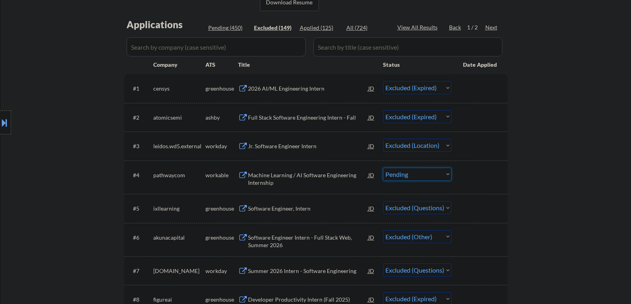
click at [383, 168] on select "Choose an option... Pending Applied Excluded (Questions) Excluded (Expired) Exc…" at bounding box center [417, 174] width 68 height 13
click at [438, 173] on select "Choose an option... Pending Applied Excluded (Questions) Excluded (Expired) Exc…" at bounding box center [417, 174] width 68 height 13
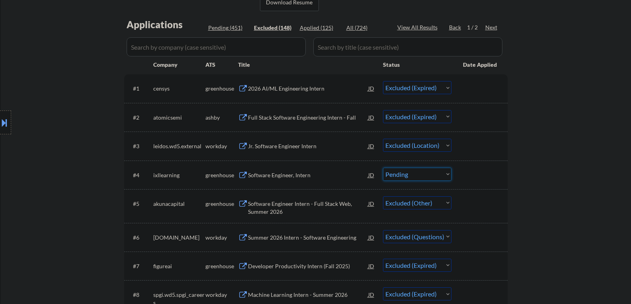
click at [383, 168] on select "Choose an option... Pending Applied Excluded (Questions) Excluded (Expired) Exc…" at bounding box center [417, 174] width 68 height 13
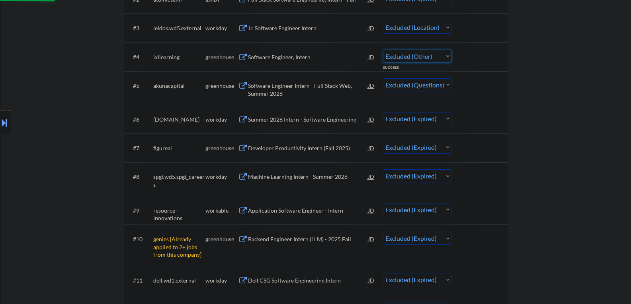
scroll to position [318, 0]
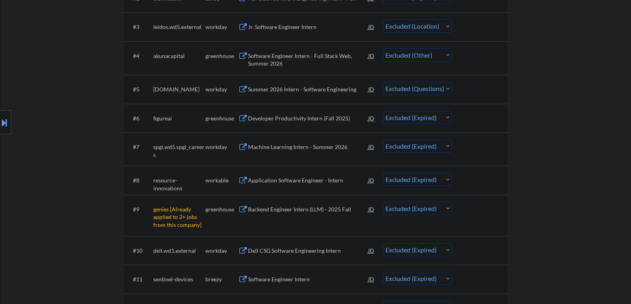
click at [431, 90] on select "Choose an option... Pending Applied Excluded (Questions) Excluded (Expired) Exc…" at bounding box center [417, 88] width 68 height 13
click at [383, 82] on select "Choose an option... Pending Applied Excluded (Questions) Excluded (Expired) Exc…" at bounding box center [417, 88] width 68 height 13
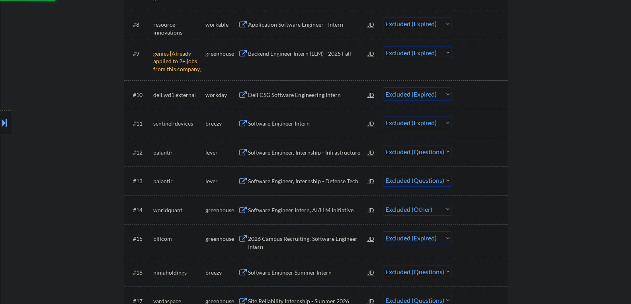
scroll to position [477, 0]
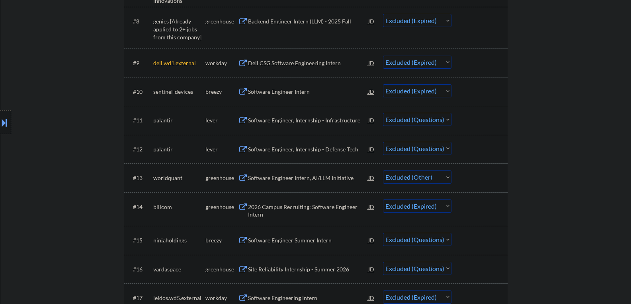
click at [423, 120] on select "Choose an option... Pending Applied Excluded (Questions) Excluded (Expired) Exc…" at bounding box center [417, 119] width 68 height 13
click at [383, 113] on select "Choose an option... Pending Applied Excluded (Questions) Excluded (Expired) Exc…" at bounding box center [417, 119] width 68 height 13
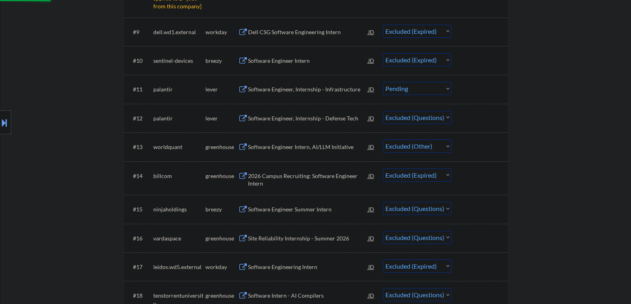
scroll to position [517, 0]
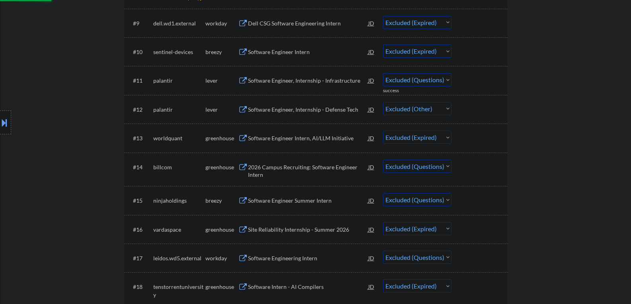
click at [438, 112] on select "Choose an option... Pending Applied Excluded (Questions) Excluded (Expired) Exc…" at bounding box center [417, 108] width 68 height 13
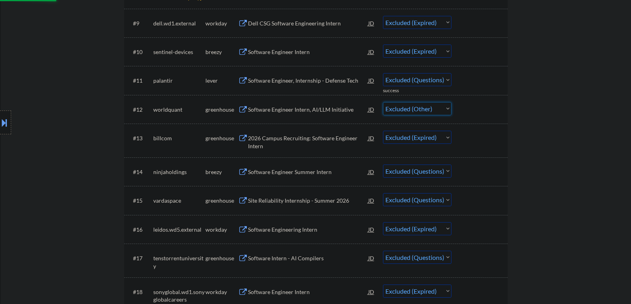
drag, startPoint x: 489, startPoint y: 83, endPoint x: 441, endPoint y: 77, distance: 48.1
click at [489, 83] on div at bounding box center [480, 80] width 35 height 14
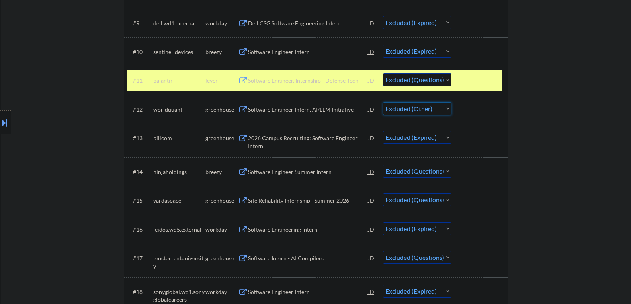
click at [440, 78] on select "Choose an option... Pending Applied Excluded (Questions) Excluded (Expired) Exc…" at bounding box center [417, 79] width 68 height 13
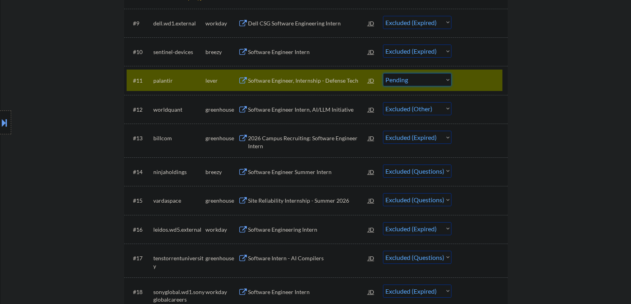
click at [383, 73] on select "Choose an option... Pending Applied Excluded (Questions) Excluded (Expired) Exc…" at bounding box center [417, 79] width 68 height 13
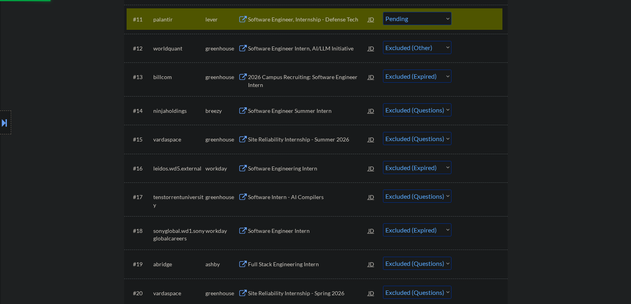
scroll to position [597, 0]
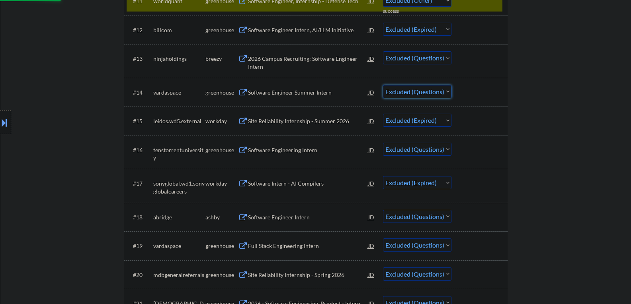
click at [434, 90] on select "Choose an option... Pending Applied Excluded (Questions) Excluded (Expired) Exc…" at bounding box center [417, 91] width 68 height 13
click at [383, 85] on select "Choose an option... Pending Applied Excluded (Questions) Excluded (Expired) Exc…" at bounding box center [417, 91] width 68 height 13
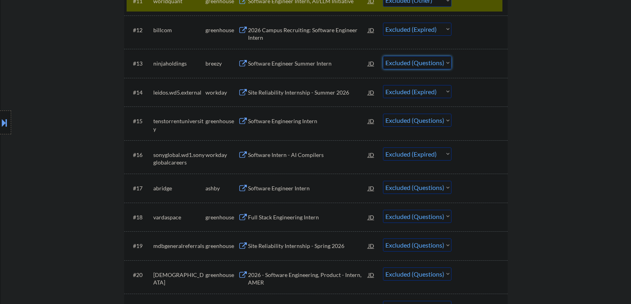
click at [436, 62] on select "Choose an option... Pending Applied Excluded (Questions) Excluded (Expired) Exc…" at bounding box center [417, 62] width 68 height 13
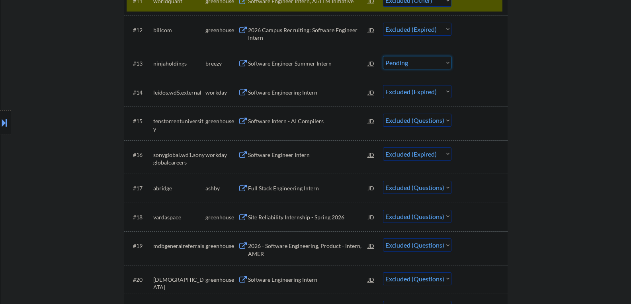
click at [383, 56] on select "Choose an option... Pending Applied Excluded (Questions) Excluded (Expired) Exc…" at bounding box center [417, 62] width 68 height 13
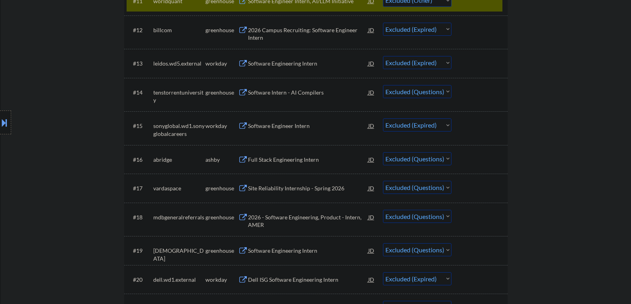
click at [441, 94] on select "Choose an option... Pending Applied Excluded (Questions) Excluded (Expired) Exc…" at bounding box center [417, 91] width 68 height 13
click at [383, 85] on select "Choose an option... Pending Applied Excluded (Questions) Excluded (Expired) Exc…" at bounding box center [417, 91] width 68 height 13
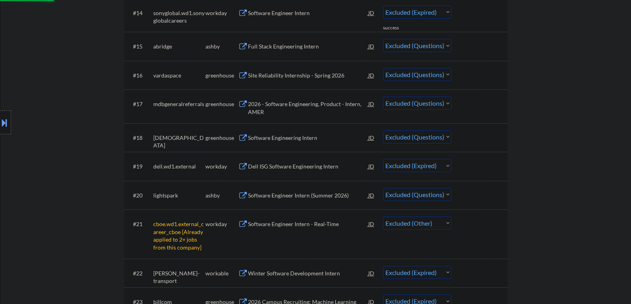
scroll to position [637, 0]
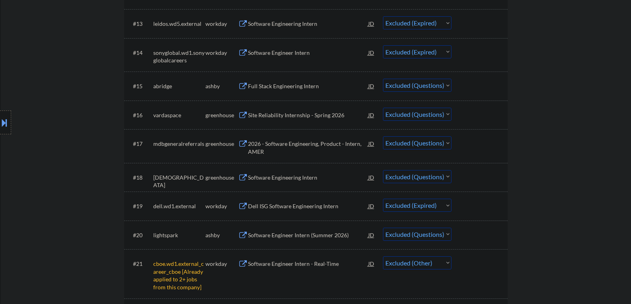
click at [436, 88] on select "Choose an option... Pending Applied Excluded (Questions) Excluded (Expired) Exc…" at bounding box center [417, 85] width 68 height 13
click at [383, 79] on select "Choose an option... Pending Applied Excluded (Questions) Excluded (Expired) Exc…" at bounding box center [417, 85] width 68 height 13
click at [435, 114] on select "Choose an option... Pending Applied Excluded (Questions) Excluded (Expired) Exc…" at bounding box center [417, 114] width 68 height 13
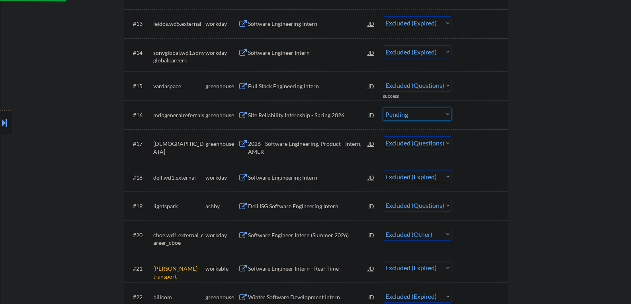
click at [383, 108] on select "Choose an option... Pending Applied Excluded (Questions) Excluded (Expired) Exc…" at bounding box center [417, 114] width 68 height 13
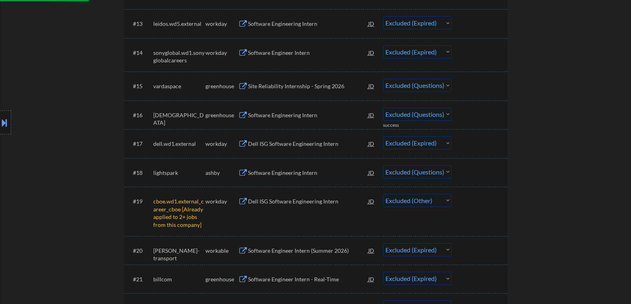
click at [433, 114] on select "Choose an option... Pending Applied Excluded (Questions) Excluded (Expired) Exc…" at bounding box center [417, 114] width 68 height 13
click at [383, 108] on select "Choose an option... Pending Applied Excluded (Questions) Excluded (Expired) Exc…" at bounding box center [417, 114] width 68 height 13
click at [439, 81] on select "Choose an option... Pending Applied Excluded (Questions) Excluded (Expired) Exc…" at bounding box center [417, 85] width 68 height 13
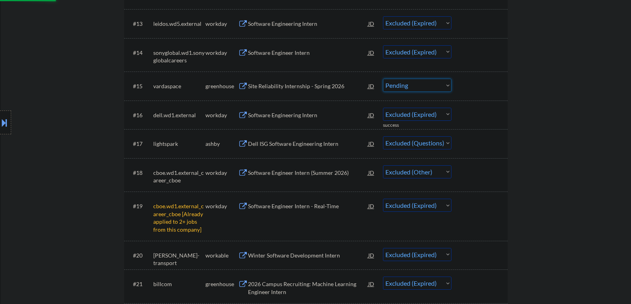
click at [383, 79] on select "Choose an option... Pending Applied Excluded (Questions) Excluded (Expired) Exc…" at bounding box center [417, 85] width 68 height 13
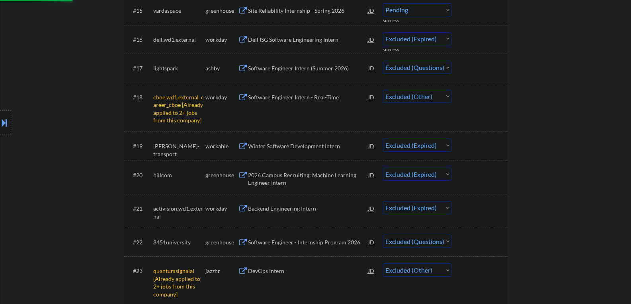
scroll to position [716, 0]
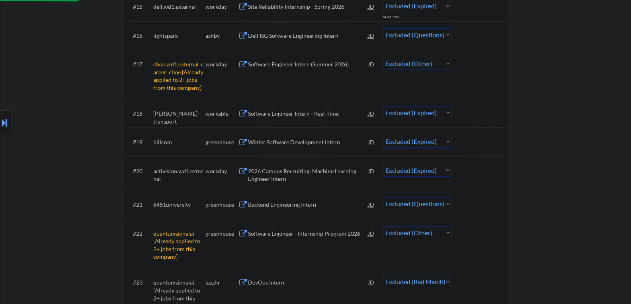
click at [432, 35] on select "Choose an option... Pending Applied Excluded (Questions) Excluded (Expired) Exc…" at bounding box center [417, 34] width 68 height 13
click at [383, 28] on select "Choose an option... Pending Applied Excluded (Questions) Excluded (Expired) Exc…" at bounding box center [417, 34] width 68 height 13
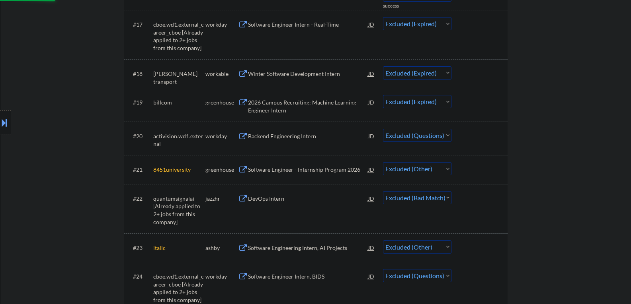
scroll to position [835, 0]
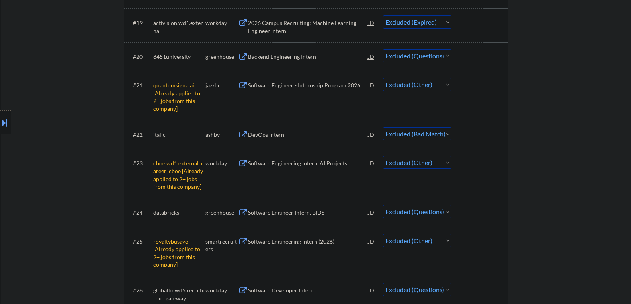
click at [433, 57] on select "Choose an option... Pending Applied Excluded (Questions) Excluded (Expired) Exc…" at bounding box center [417, 55] width 68 height 13
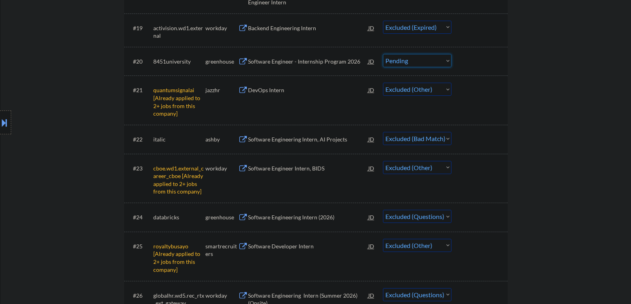
click at [383, 54] on select "Choose an option... Pending Applied Excluded (Questions) Excluded (Expired) Exc…" at bounding box center [417, 60] width 68 height 13
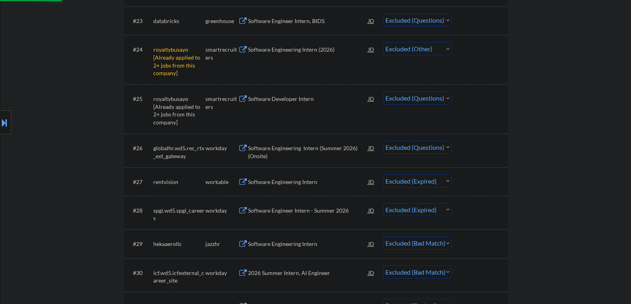
scroll to position [995, 0]
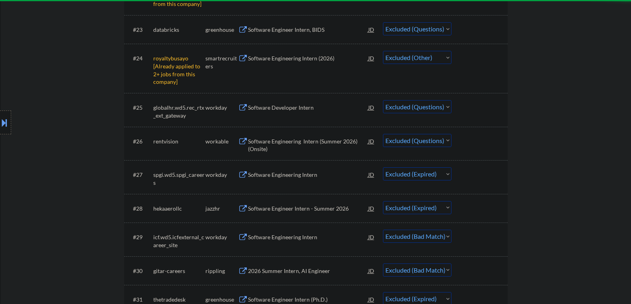
click at [432, 27] on select "Choose an option... Pending Applied Excluded (Questions) Excluded (Expired) Exc…" at bounding box center [417, 28] width 68 height 13
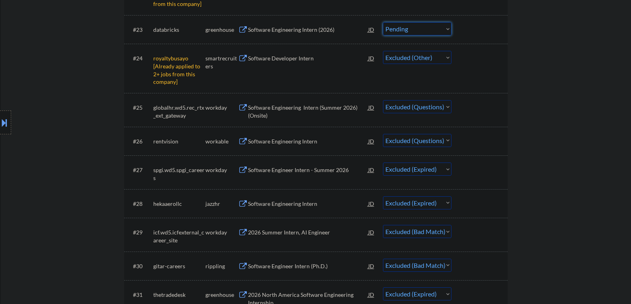
click at [383, 22] on select "Choose an option... Pending Applied Excluded (Questions) Excluded (Expired) Exc…" at bounding box center [417, 28] width 68 height 13
click at [437, 106] on select "Choose an option... Pending Applied Excluded (Questions) Excluded (Expired) Exc…" at bounding box center [417, 106] width 68 height 13
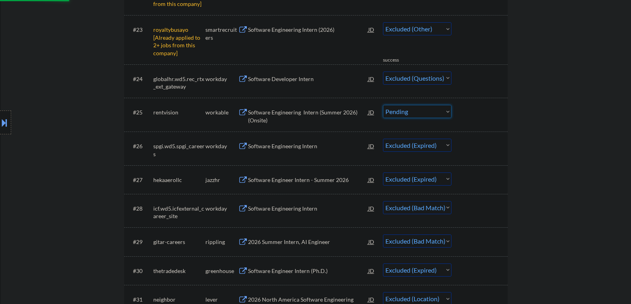
click at [383, 105] on select "Choose an option... Pending Applied Excluded (Questions) Excluded (Expired) Exc…" at bounding box center [417, 111] width 68 height 13
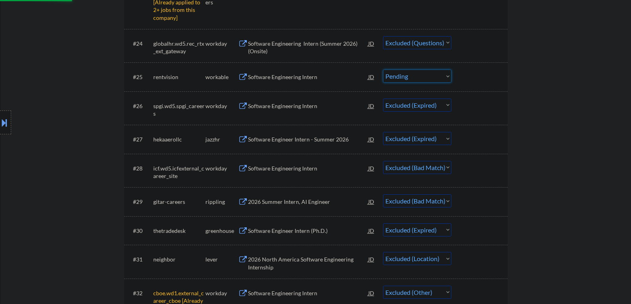
scroll to position [1034, 0]
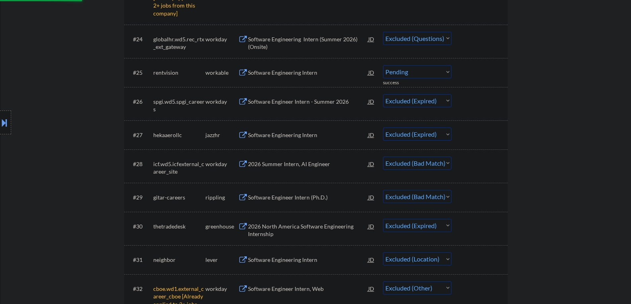
click at [437, 37] on select "Choose an option... Pending Applied Excluded (Questions) Excluded (Expired) Exc…" at bounding box center [417, 38] width 68 height 13
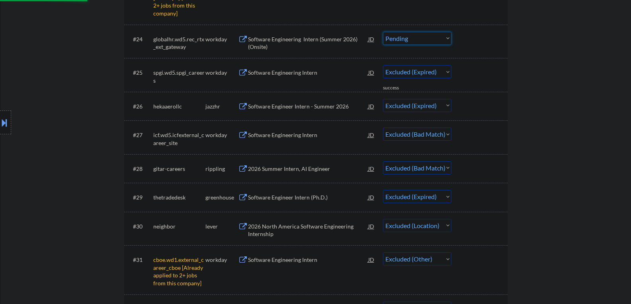
click at [383, 32] on select "Choose an option... Pending Applied Excluded (Questions) Excluded (Expired) Exc…" at bounding box center [417, 38] width 68 height 13
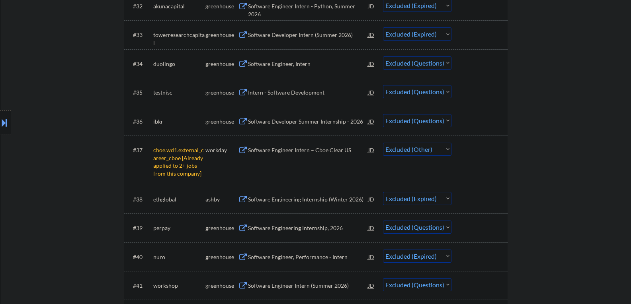
scroll to position [1353, 0]
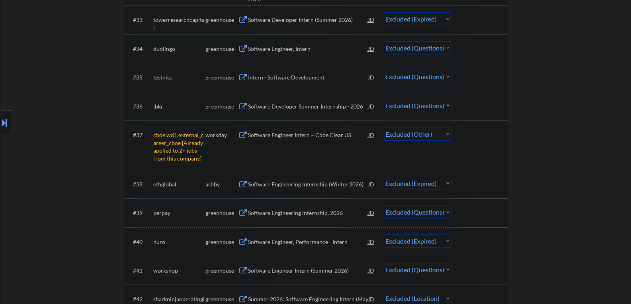
click at [432, 78] on select "Choose an option... Pending Applied Excluded (Questions) Excluded (Expired) Exc…" at bounding box center [417, 76] width 68 height 13
click at [383, 70] on select "Choose an option... Pending Applied Excluded (Questions) Excluded (Expired) Exc…" at bounding box center [417, 76] width 68 height 13
click at [431, 48] on select "Choose an option... Pending Applied Excluded (Questions) Excluded (Expired) Exc…" at bounding box center [417, 47] width 68 height 13
click at [383, 41] on select "Choose an option... Pending Applied Excluded (Questions) Excluded (Expired) Exc…" at bounding box center [417, 47] width 68 height 13
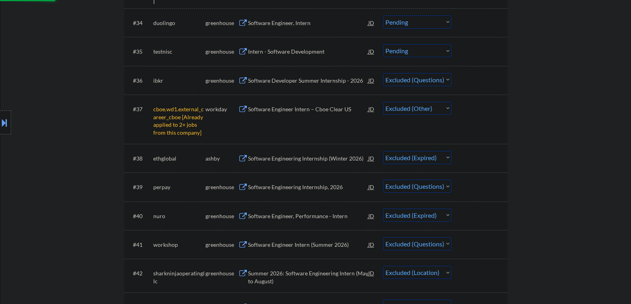
scroll to position [1392, 0]
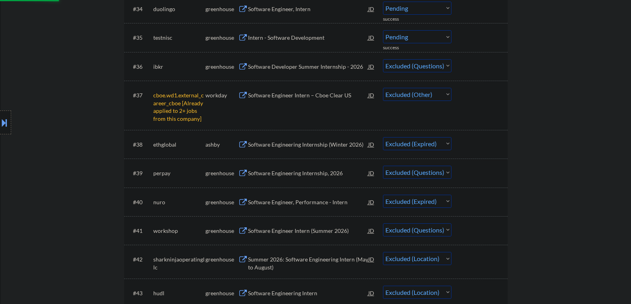
click at [428, 67] on select "Choose an option... Pending Applied Excluded (Questions) Excluded (Expired) Exc…" at bounding box center [417, 65] width 68 height 13
click at [415, 76] on div "#36 ibkr greenhouse Software Developer Summer Internship - 2026 JD Choose an op…" at bounding box center [315, 66] width 376 height 21
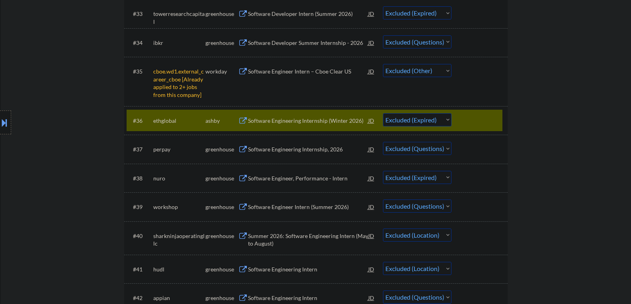
scroll to position [1313, 0]
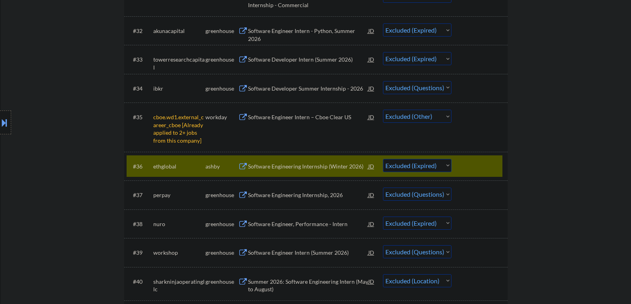
click at [441, 87] on select "Choose an option... Pending Applied Excluded (Questions) Excluded (Expired) Exc…" at bounding box center [417, 87] width 68 height 13
click at [383, 81] on select "Choose an option... Pending Applied Excluded (Questions) Excluded (Expired) Exc…" at bounding box center [417, 87] width 68 height 13
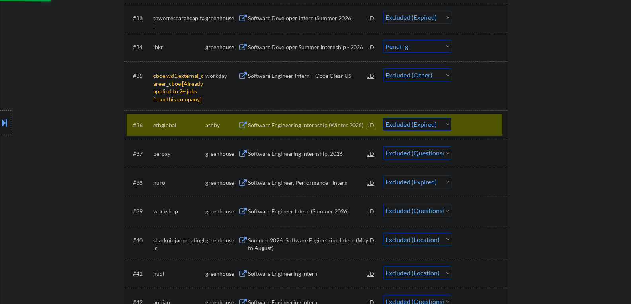
scroll to position [1432, 0]
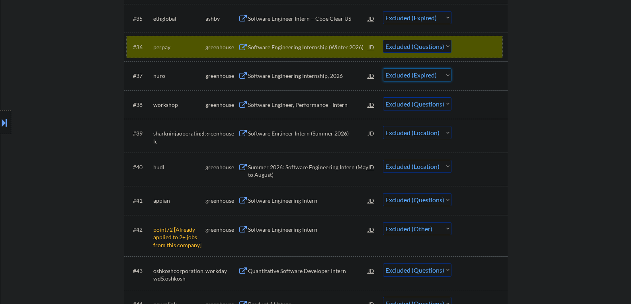
click at [477, 45] on div at bounding box center [480, 47] width 35 height 14
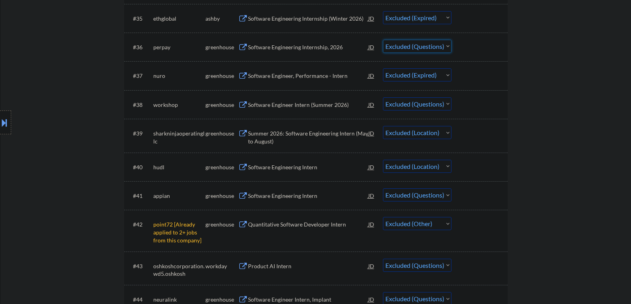
click at [437, 45] on select "Choose an option... Pending Applied Excluded (Questions) Excluded (Expired) Exc…" at bounding box center [417, 46] width 68 height 13
click at [383, 40] on select "Choose an option... Pending Applied Excluded (Questions) Excluded (Expired) Exc…" at bounding box center [417, 46] width 68 height 13
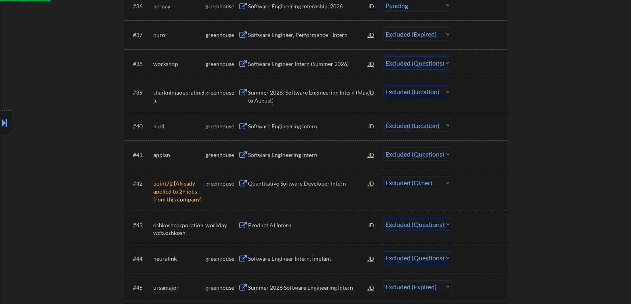
scroll to position [1512, 0]
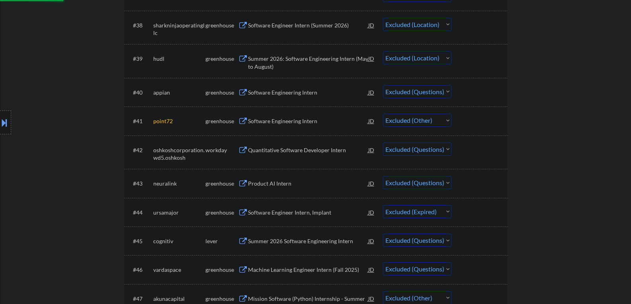
click at [437, 93] on select "Choose an option... Pending Applied Excluded (Questions) Excluded (Expired) Exc…" at bounding box center [417, 91] width 68 height 13
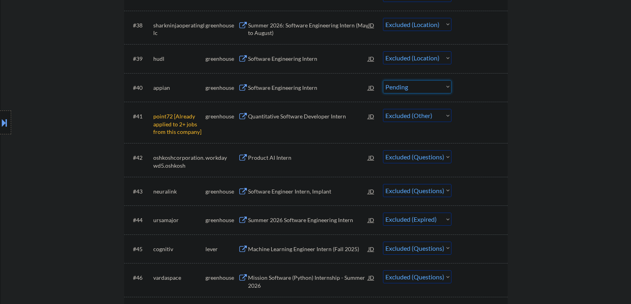
click at [383, 80] on select "Choose an option... Pending Applied Excluded (Questions) Excluded (Expired) Exc…" at bounding box center [417, 86] width 68 height 13
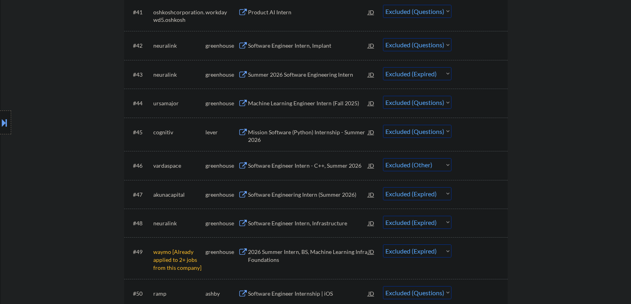
scroll to position [1552, 0]
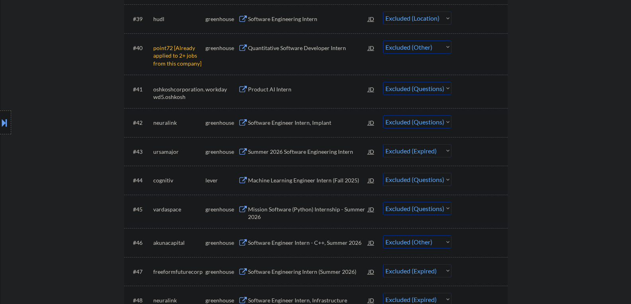
click at [440, 90] on select "Choose an option... Pending Applied Excluded (Questions) Excluded (Expired) Exc…" at bounding box center [417, 88] width 68 height 13
click at [383, 82] on select "Choose an option... Pending Applied Excluded (Questions) Excluded (Expired) Exc…" at bounding box center [417, 88] width 68 height 13
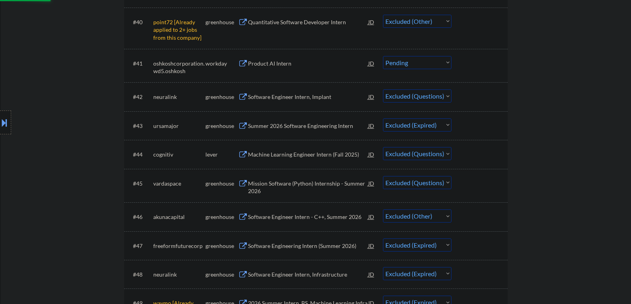
scroll to position [1591, 0]
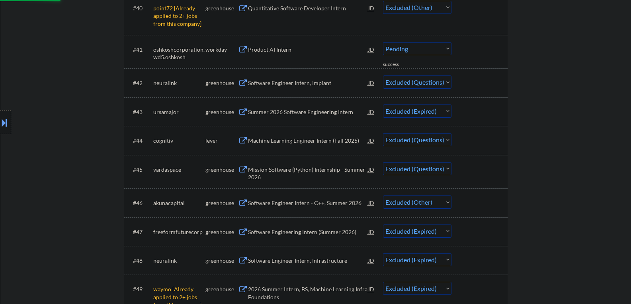
click at [423, 83] on select "Choose an option... Pending Applied Excluded (Questions) Excluded (Expired) Exc…" at bounding box center [417, 82] width 68 height 13
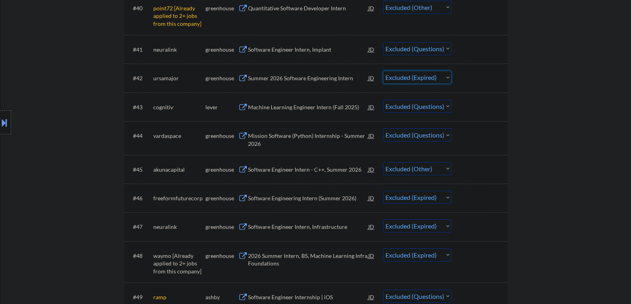
click at [466, 47] on div at bounding box center [480, 49] width 35 height 14
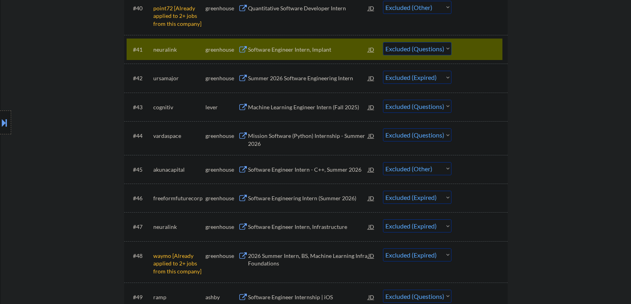
click at [443, 47] on select "Choose an option... Pending Applied Excluded (Questions) Excluded (Expired) Exc…" at bounding box center [417, 48] width 68 height 13
click at [383, 42] on select "Choose an option... Pending Applied Excluded (Questions) Excluded (Expired) Exc…" at bounding box center [417, 48] width 68 height 13
click at [471, 107] on div at bounding box center [480, 107] width 35 height 14
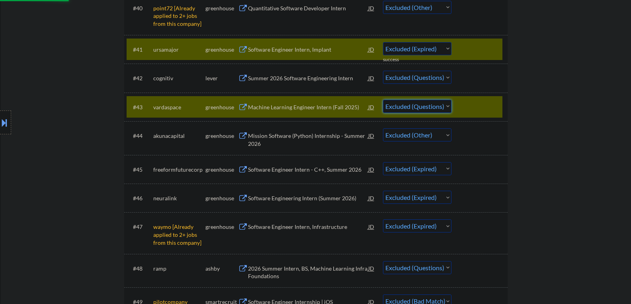
click at [438, 105] on select "Choose an option... Pending Applied Excluded (Questions) Excluded (Expired) Exc…" at bounding box center [417, 106] width 68 height 13
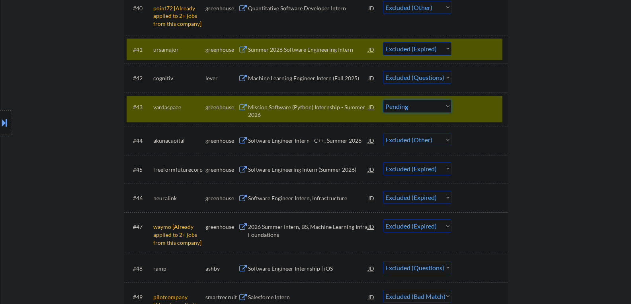
click at [383, 100] on select "Choose an option... Pending Applied Excluded (Questions) Excluded (Expired) Exc…" at bounding box center [417, 106] width 68 height 13
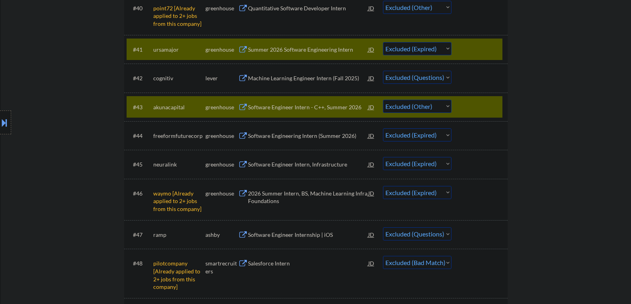
click at [439, 76] on select "Choose an option... Pending Applied Excluded (Questions) Excluded (Expired) Exc…" at bounding box center [417, 77] width 68 height 13
click at [383, 71] on select "Choose an option... Pending Applied Excluded (Questions) Excluded (Expired) Exc…" at bounding box center [417, 77] width 68 height 13
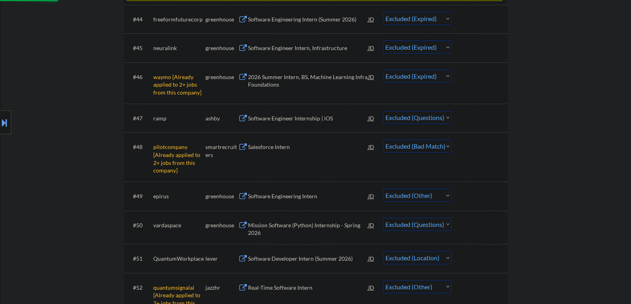
scroll to position [1750, 0]
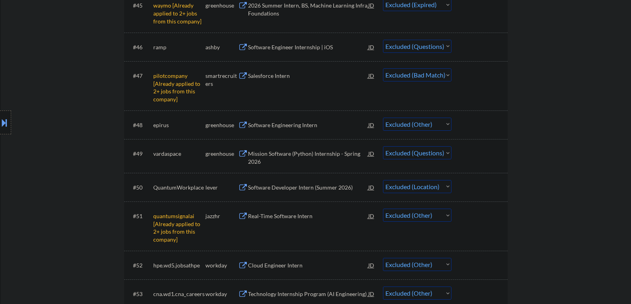
click at [425, 45] on select "Choose an option... Pending Applied Excluded (Questions) Excluded (Expired) Exc…" at bounding box center [417, 46] width 68 height 13
click at [383, 40] on select "Choose an option... Pending Applied Excluded (Questions) Excluded (Expired) Exc…" at bounding box center [417, 46] width 68 height 13
click at [477, 156] on div at bounding box center [480, 153] width 35 height 14
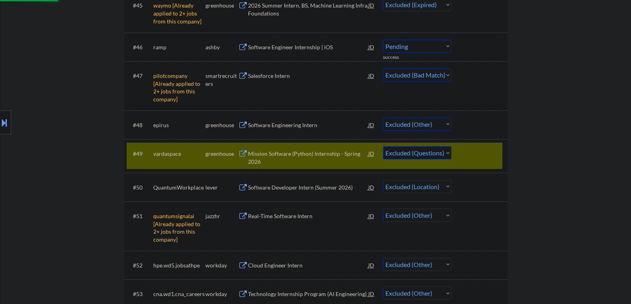
click at [434, 154] on select "Choose an option... Pending Applied Excluded (Questions) Excluded (Expired) Exc…" at bounding box center [417, 152] width 68 height 13
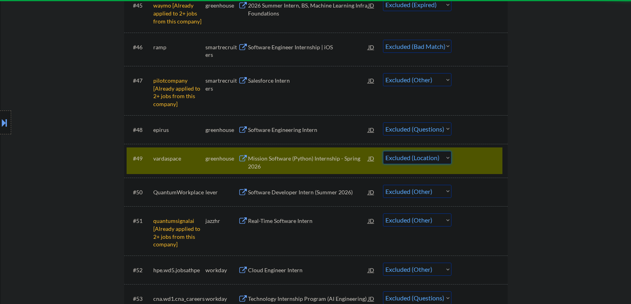
click at [414, 164] on select "Choose an option... Pending Applied Excluded (Questions) Excluded (Expired) Exc…" at bounding box center [417, 157] width 68 height 13
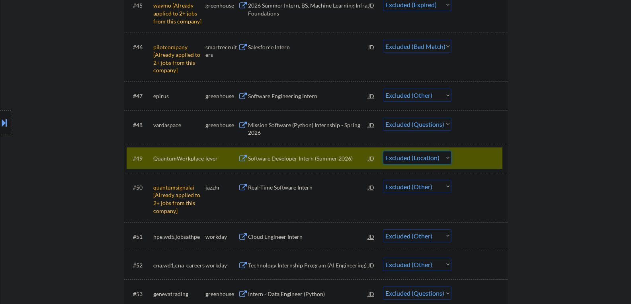
click at [461, 156] on div "#49 QuantumWorkplace lever Software Developer Intern (Summer 2026) JD Choose an…" at bounding box center [315, 158] width 376 height 21
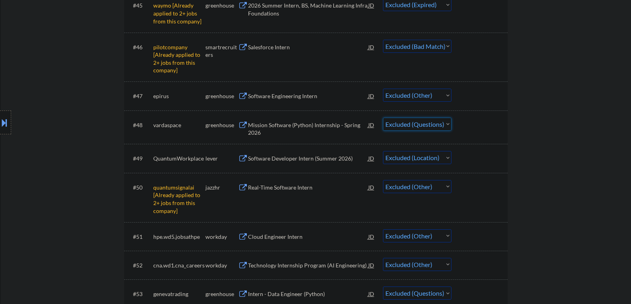
click at [423, 125] on select "Choose an option... Pending Applied Excluded (Questions) Excluded (Expired) Exc…" at bounding box center [417, 124] width 68 height 13
click at [383, 118] on select "Choose an option... Pending Applied Excluded (Questions) Excluded (Expired) Exc…" at bounding box center [417, 124] width 68 height 13
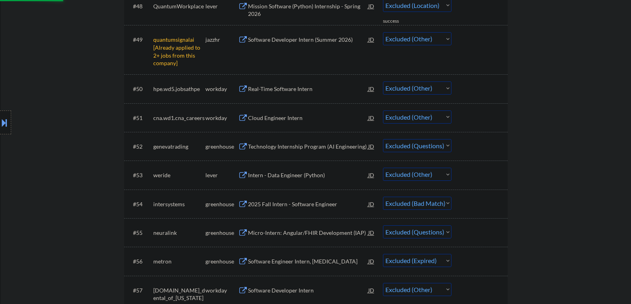
scroll to position [1870, 0]
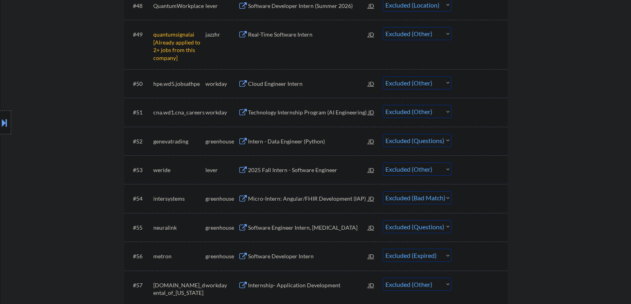
click at [469, 143] on div at bounding box center [480, 141] width 35 height 14
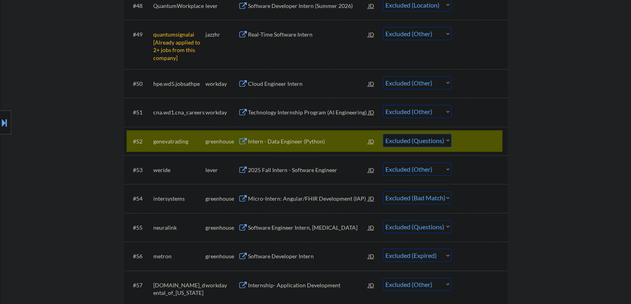
click at [431, 139] on select "Choose an option... Pending Applied Excluded (Questions) Excluded (Expired) Exc…" at bounding box center [417, 140] width 68 height 13
click at [383, 134] on select "Choose an option... Pending Applied Excluded (Questions) Excluded (Expired) Exc…" at bounding box center [417, 140] width 68 height 13
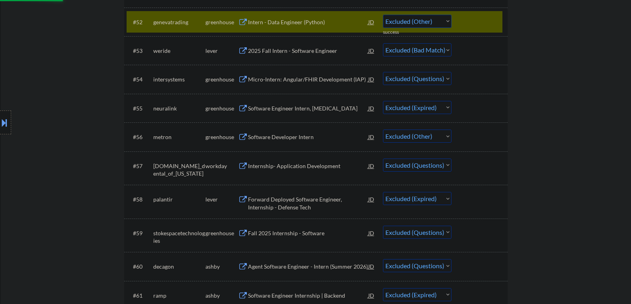
scroll to position [2029, 0]
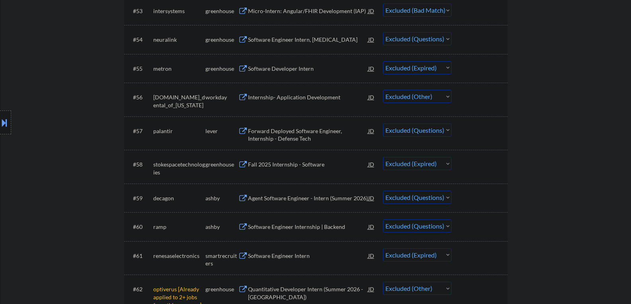
click at [462, 31] on div "#54 neuralink greenhouse Software Engineer Intern, [MEDICAL_DATA] JD Choose an …" at bounding box center [315, 39] width 376 height 21
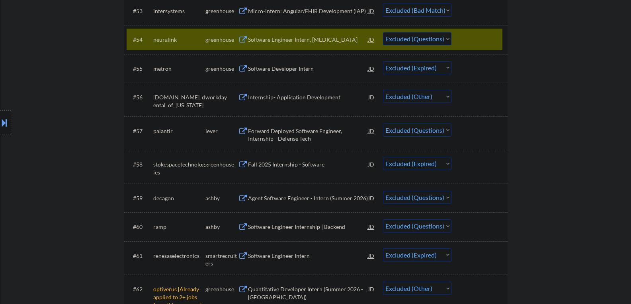
click at [436, 37] on select "Choose an option... Pending Applied Excluded (Questions) Excluded (Expired) Exc…" at bounding box center [417, 38] width 68 height 13
click at [383, 32] on select "Choose an option... Pending Applied Excluded (Questions) Excluded (Expired) Exc…" at bounding box center [417, 38] width 68 height 13
click at [473, 133] on div at bounding box center [480, 131] width 35 height 14
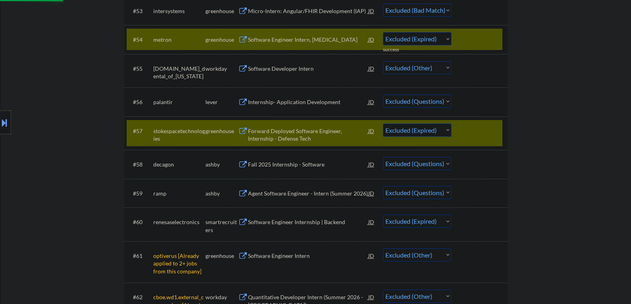
click at [461, 99] on div "#56 palantir lever Internship- Application Development JD Choose an option... P…" at bounding box center [315, 101] width 376 height 21
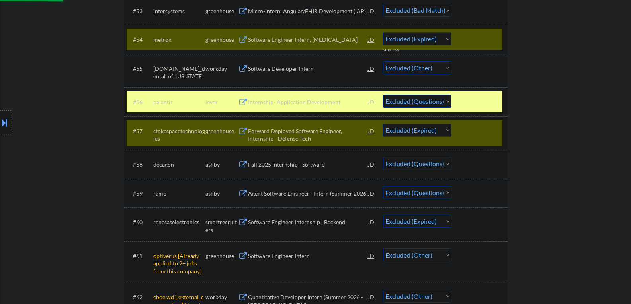
click at [426, 99] on select "Choose an option... Pending Applied Excluded (Questions) Excluded (Expired) Exc…" at bounding box center [417, 101] width 68 height 13
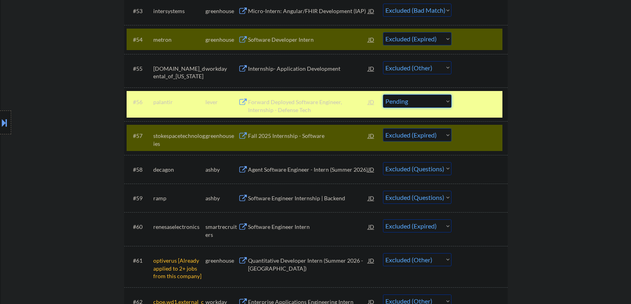
click at [383, 95] on select "Choose an option... Pending Applied Excluded (Questions) Excluded (Expired) Exc…" at bounding box center [417, 101] width 68 height 13
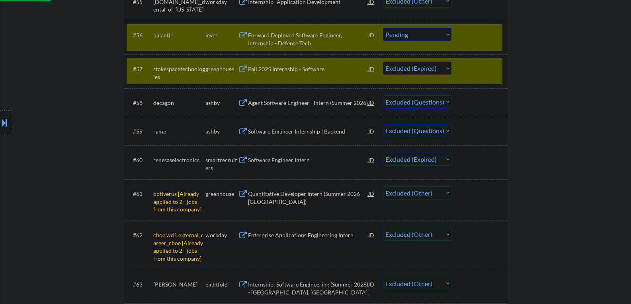
scroll to position [2108, 0]
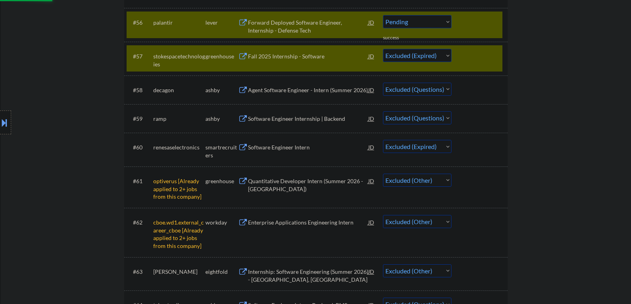
click at [474, 93] on div at bounding box center [480, 90] width 35 height 14
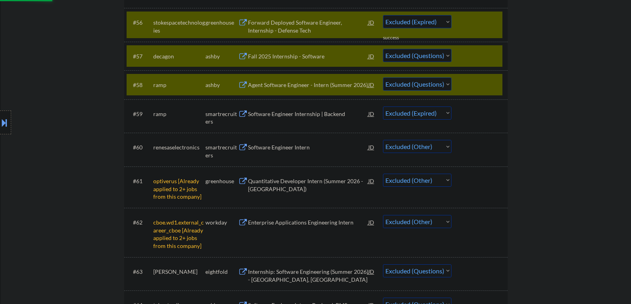
click at [470, 54] on div at bounding box center [480, 56] width 35 height 14
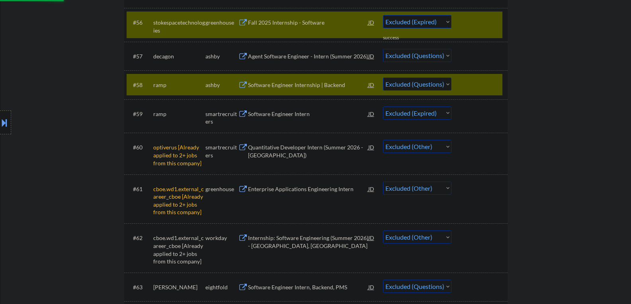
click at [463, 25] on div at bounding box center [480, 22] width 35 height 14
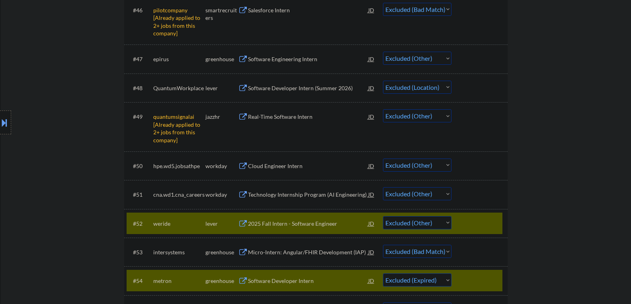
scroll to position [1830, 0]
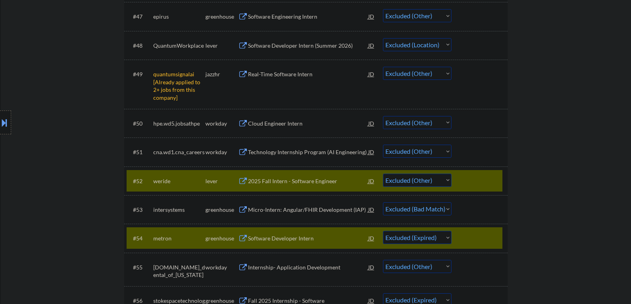
click at [469, 179] on div at bounding box center [480, 181] width 35 height 14
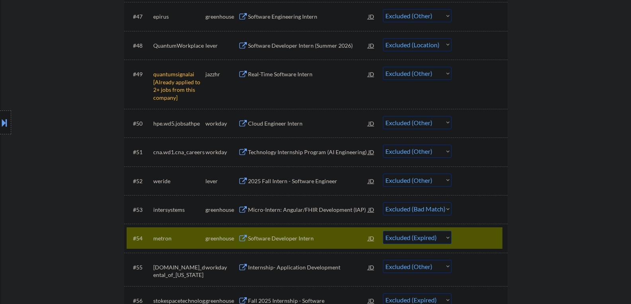
click at [466, 236] on div at bounding box center [480, 238] width 35 height 14
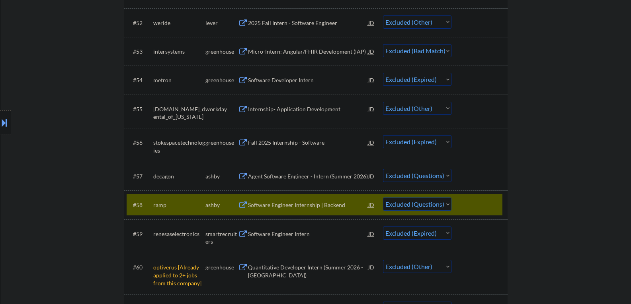
scroll to position [1989, 0]
click at [440, 175] on select "Choose an option... Pending Applied Excluded (Questions) Excluded (Expired) Exc…" at bounding box center [417, 174] width 68 height 13
click at [383, 168] on select "Choose an option... Pending Applied Excluded (Questions) Excluded (Expired) Exc…" at bounding box center [417, 174] width 68 height 13
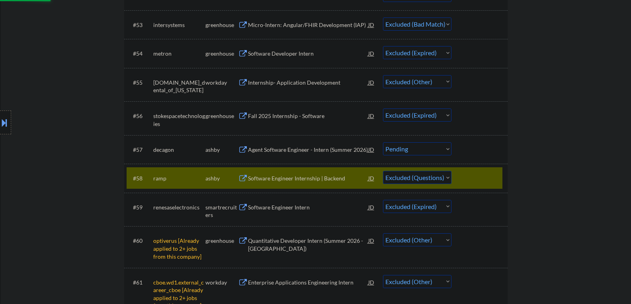
scroll to position [2029, 0]
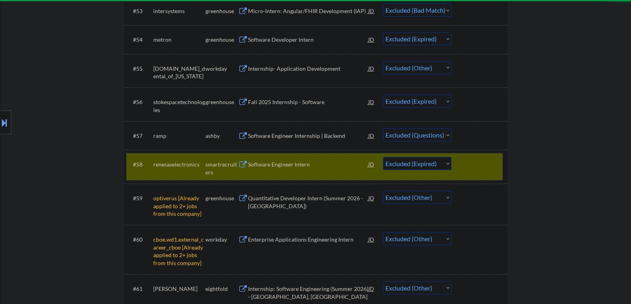
click at [467, 159] on div at bounding box center [480, 164] width 35 height 14
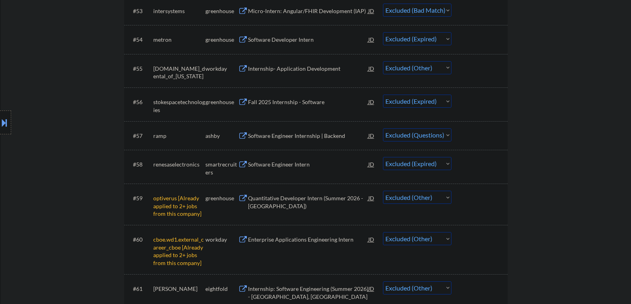
click at [438, 137] on select "Choose an option... Pending Applied Excluded (Questions) Excluded (Expired) Exc…" at bounding box center [417, 134] width 68 height 13
click at [383, 128] on select "Choose an option... Pending Applied Excluded (Questions) Excluded (Expired) Exc…" at bounding box center [417, 134] width 68 height 13
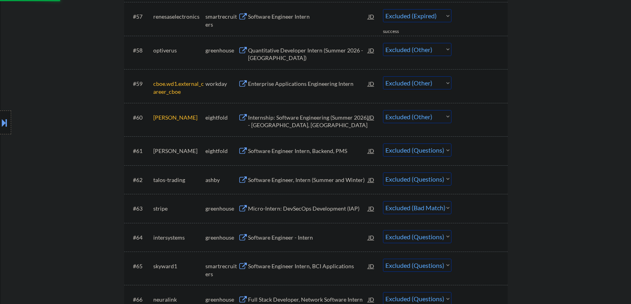
scroll to position [2188, 0]
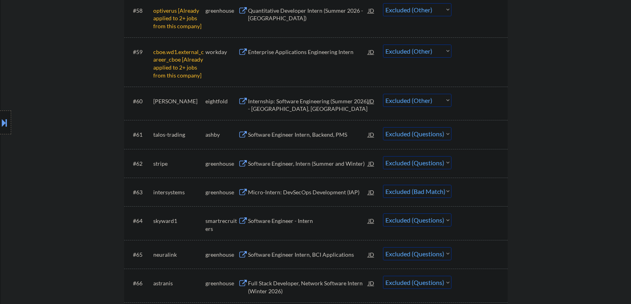
click at [473, 139] on div at bounding box center [480, 134] width 35 height 14
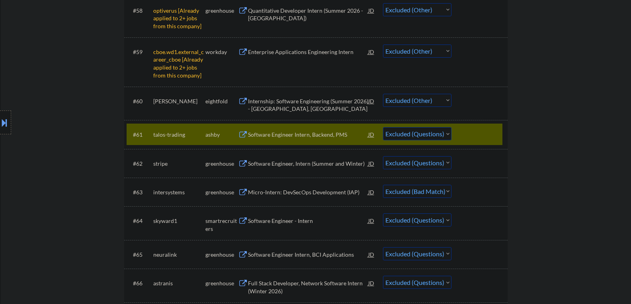
drag, startPoint x: 442, startPoint y: 135, endPoint x: 436, endPoint y: 134, distance: 5.2
click at [442, 135] on select "Choose an option... Pending Applied Excluded (Questions) Excluded (Expired) Exc…" at bounding box center [417, 133] width 68 height 13
click at [383, 127] on select "Choose an option... Pending Applied Excluded (Questions) Excluded (Expired) Exc…" at bounding box center [417, 133] width 68 height 13
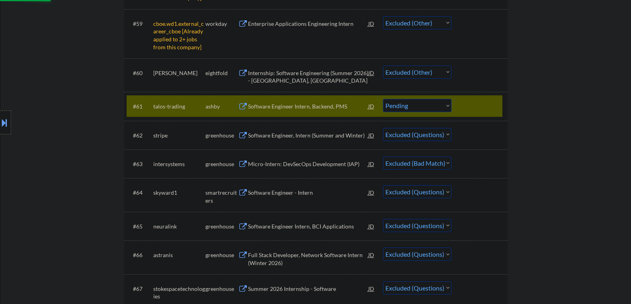
scroll to position [2228, 0]
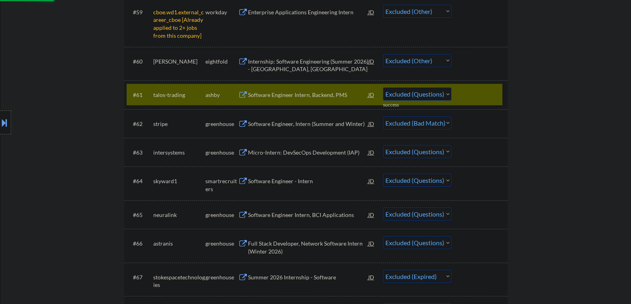
click at [471, 122] on div at bounding box center [480, 124] width 35 height 14
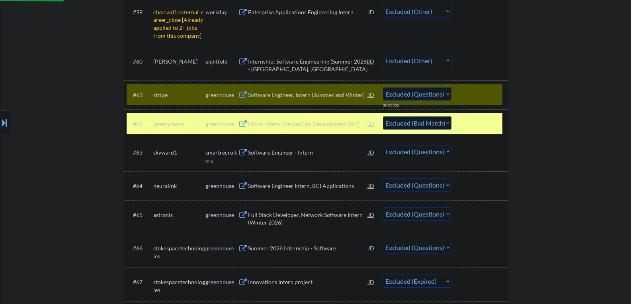
click at [467, 95] on div at bounding box center [480, 95] width 35 height 14
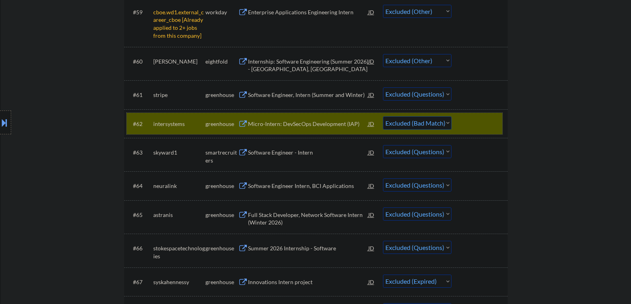
drag, startPoint x: 463, startPoint y: 125, endPoint x: 447, endPoint y: 97, distance: 32.1
click at [463, 124] on div at bounding box center [480, 124] width 35 height 14
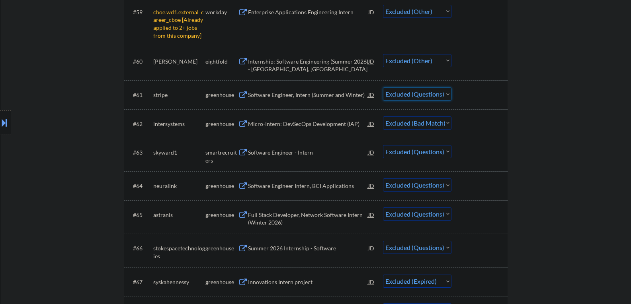
click at [441, 90] on select "Choose an option... Pending Applied Excluded (Questions) Excluded (Expired) Exc…" at bounding box center [417, 94] width 68 height 13
click at [383, 88] on select "Choose an option... Pending Applied Excluded (Questions) Excluded (Expired) Exc…" at bounding box center [417, 94] width 68 height 13
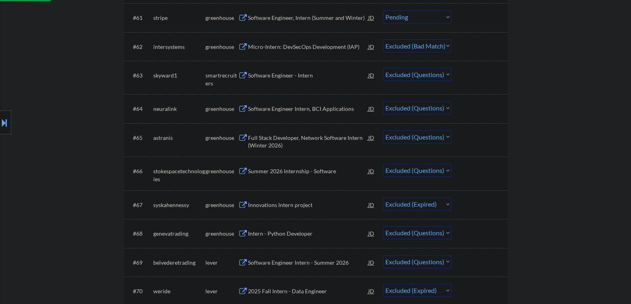
scroll to position [2307, 0]
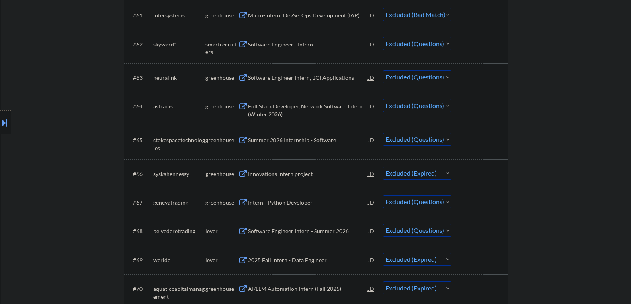
click at [471, 47] on div at bounding box center [480, 44] width 35 height 14
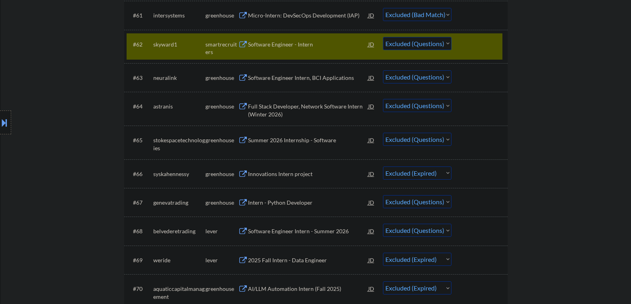
click at [433, 45] on select "Choose an option... Pending Applied Excluded (Questions) Excluded (Expired) Exc…" at bounding box center [417, 43] width 68 height 13
click at [383, 37] on select "Choose an option... Pending Applied Excluded (Questions) Excluded (Expired) Exc…" at bounding box center [417, 43] width 68 height 13
click at [477, 46] on div at bounding box center [480, 44] width 35 height 14
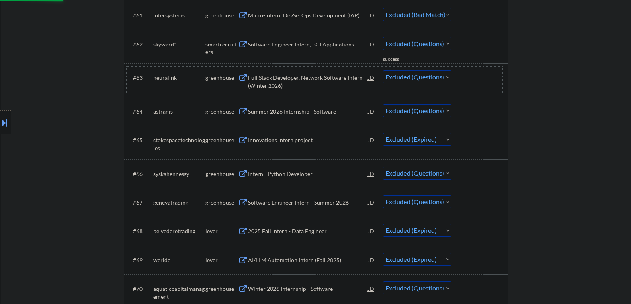
click at [471, 82] on div at bounding box center [480, 77] width 35 height 14
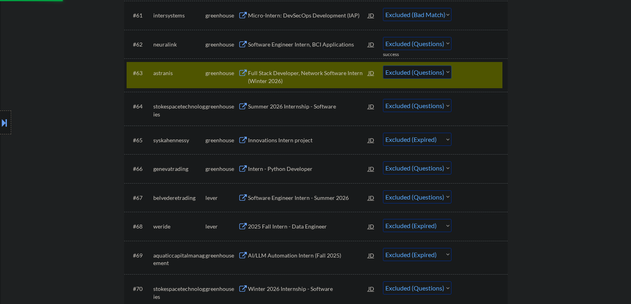
click at [436, 69] on select "Choose an option... Pending Applied Excluded (Questions) Excluded (Expired) Exc…" at bounding box center [417, 72] width 68 height 13
click at [383, 66] on select "Choose an option... Pending Applied Excluded (Questions) Excluded (Expired) Exc…" at bounding box center [417, 72] width 68 height 13
click at [471, 42] on div at bounding box center [480, 44] width 35 height 14
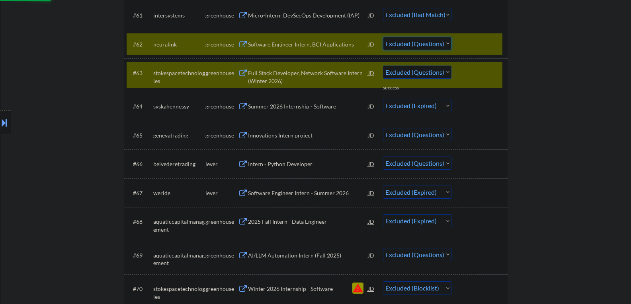
click at [429, 43] on select "Choose an option... Pending Applied Excluded (Questions) Excluded (Expired) Exc…" at bounding box center [417, 43] width 68 height 13
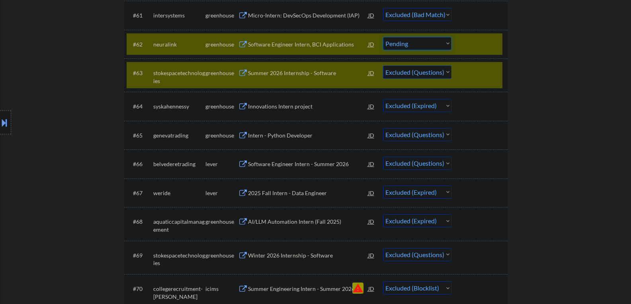
click at [383, 37] on select "Choose an option... Pending Applied Excluded (Questions) Excluded (Expired) Exc…" at bounding box center [417, 43] width 68 height 13
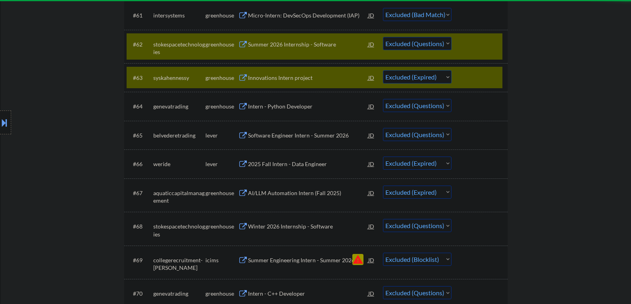
click at [463, 72] on div at bounding box center [480, 77] width 35 height 14
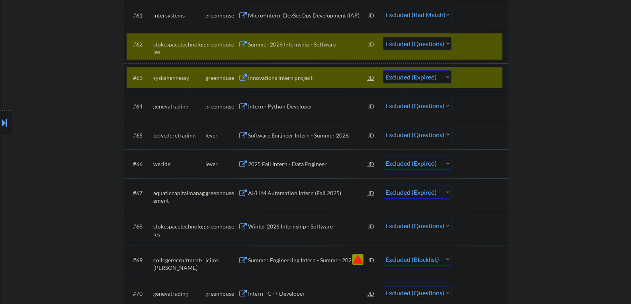
click at [473, 76] on div at bounding box center [480, 77] width 35 height 14
click at [477, 74] on div at bounding box center [480, 77] width 35 height 14
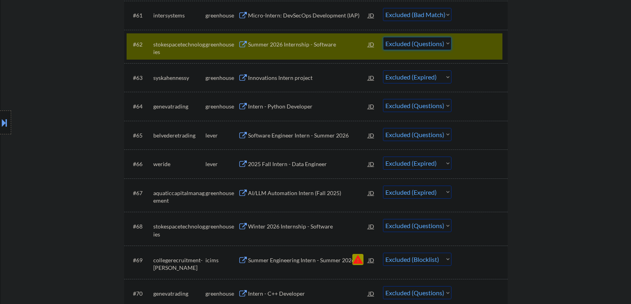
click at [440, 45] on select "Choose an option... Pending Applied Excluded (Questions) Excluded (Expired) Exc…" at bounding box center [417, 43] width 68 height 13
click at [383, 37] on select "Choose an option... Pending Applied Excluded (Questions) Excluded (Expired) Exc…" at bounding box center [417, 43] width 68 height 13
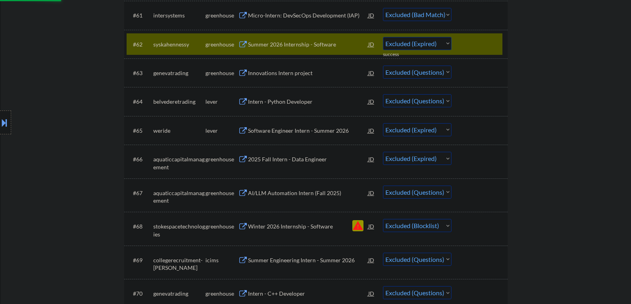
click at [473, 46] on div at bounding box center [480, 44] width 35 height 14
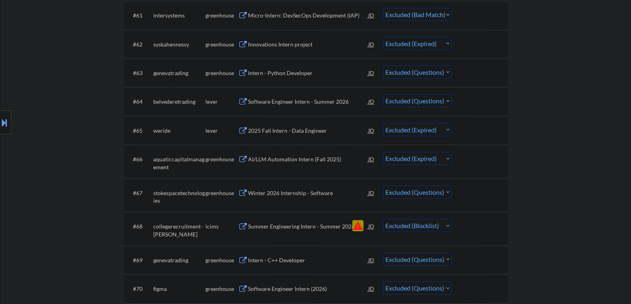
click at [444, 72] on select "Choose an option... Pending Applied Excluded (Questions) Excluded (Expired) Exc…" at bounding box center [417, 72] width 68 height 13
click at [383, 66] on select "Choose an option... Pending Applied Excluded (Questions) Excluded (Expired) Exc…" at bounding box center [417, 72] width 68 height 13
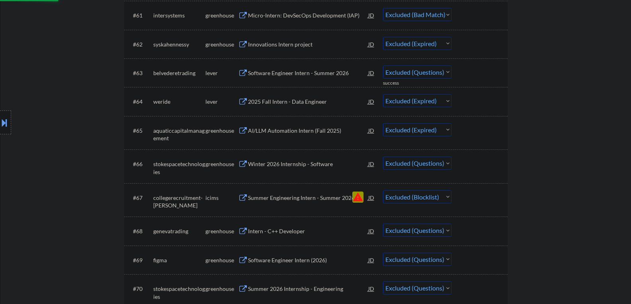
click at [444, 74] on select "Choose an option... Pending Applied Excluded (Questions) Excluded (Expired) Exc…" at bounding box center [417, 72] width 68 height 13
click at [383, 66] on select "Choose an option... Pending Applied Excluded (Questions) Excluded (Expired) Exc…" at bounding box center [417, 72] width 68 height 13
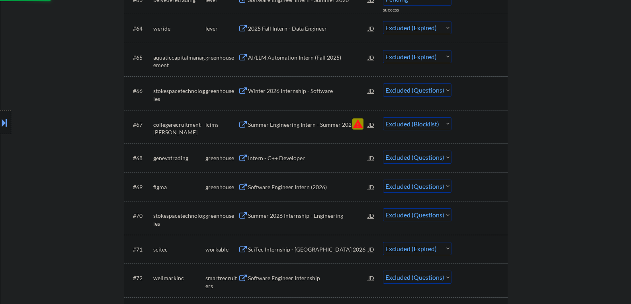
scroll to position [2387, 0]
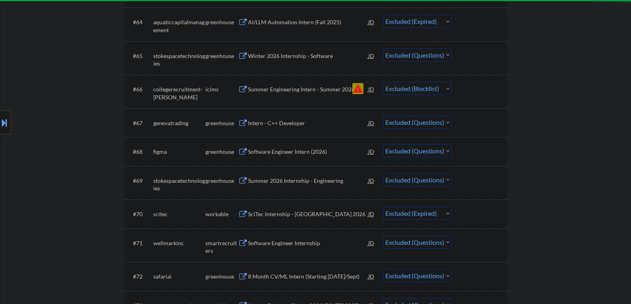
click at [446, 55] on select "Choose an option... Pending Applied Excluded (Questions) Excluded (Expired) Exc…" at bounding box center [417, 55] width 68 height 13
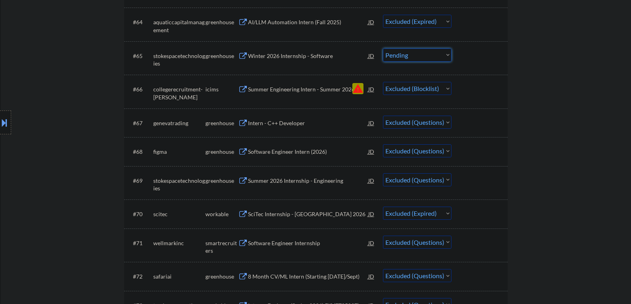
click at [383, 49] on select "Choose an option... Pending Applied Excluded (Questions) Excluded (Expired) Exc…" at bounding box center [417, 55] width 68 height 13
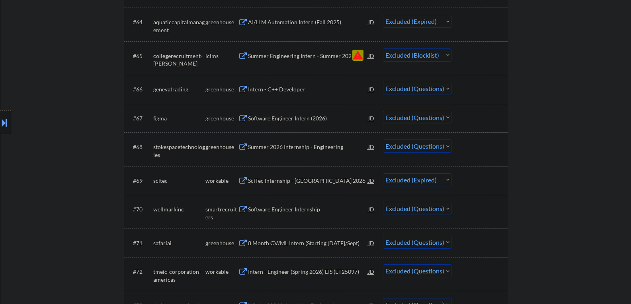
click at [440, 91] on select "Choose an option... Pending Applied Excluded (Questions) Excluded (Expired) Exc…" at bounding box center [417, 88] width 68 height 13
click at [383, 82] on select "Choose an option... Pending Applied Excluded (Questions) Excluded (Expired) Exc…" at bounding box center [417, 88] width 68 height 13
click at [444, 118] on select "Choose an option... Pending Applied Excluded (Questions) Excluded (Expired) Exc…" at bounding box center [417, 117] width 68 height 13
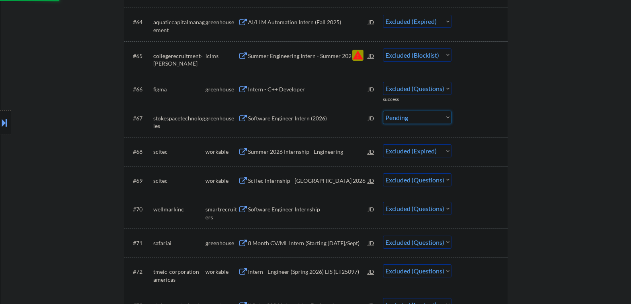
click at [383, 111] on select "Choose an option... Pending Applied Excluded (Questions) Excluded (Expired) Exc…" at bounding box center [417, 117] width 68 height 13
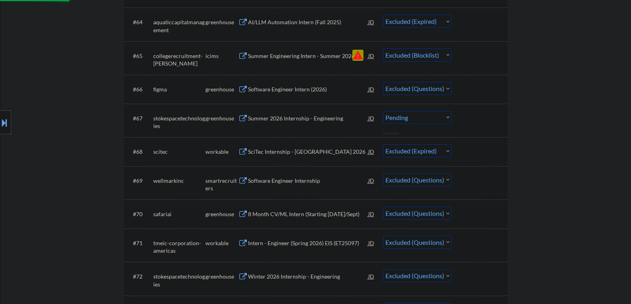
click at [442, 88] on select "Choose an option... Pending Applied Excluded (Questions) Excluded (Expired) Exc…" at bounding box center [417, 88] width 68 height 13
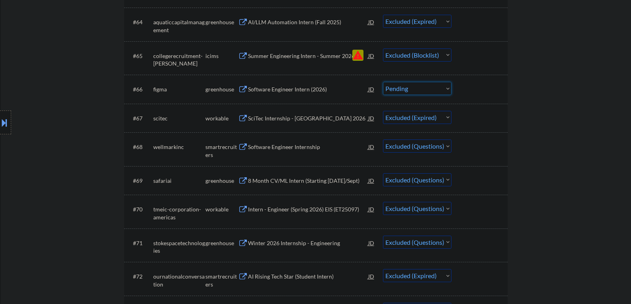
click at [383, 82] on select "Choose an option... Pending Applied Excluded (Questions) Excluded (Expired) Exc…" at bounding box center [417, 88] width 68 height 13
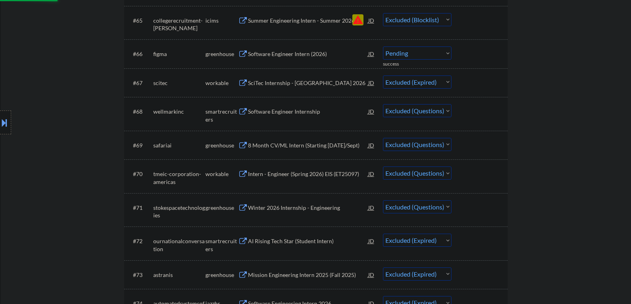
scroll to position [2466, 0]
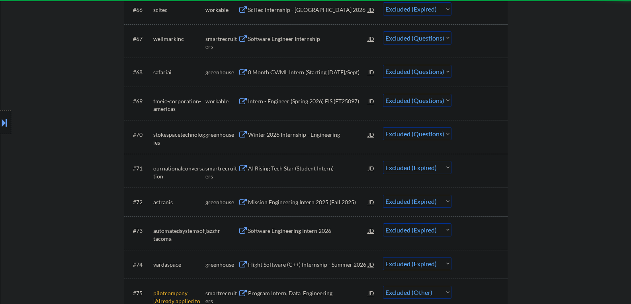
click at [445, 38] on select "Choose an option... Pending Applied Excluded (Questions) Excluded (Expired) Exc…" at bounding box center [417, 37] width 68 height 13
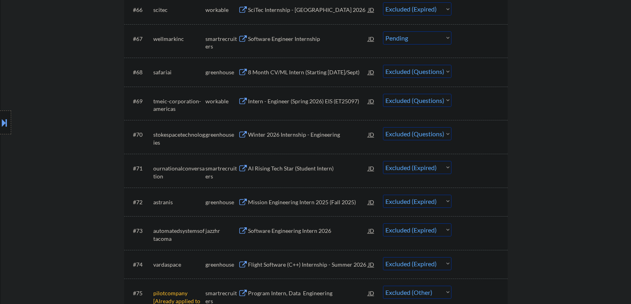
click at [383, 31] on select "Choose an option... Pending Applied Excluded (Questions) Excluded (Expired) Exc…" at bounding box center [417, 37] width 68 height 13
click at [443, 72] on select "Choose an option... Pending Applied Excluded (Questions) Excluded (Expired) Exc…" at bounding box center [417, 71] width 68 height 13
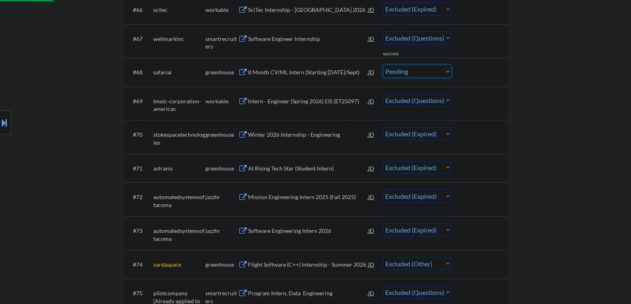
click at [383, 65] on select "Choose an option... Pending Applied Excluded (Questions) Excluded (Expired) Exc…" at bounding box center [417, 71] width 68 height 13
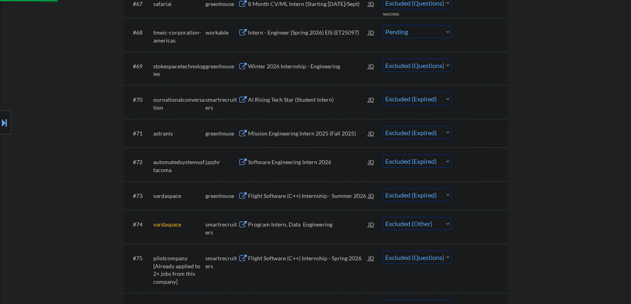
scroll to position [2506, 0]
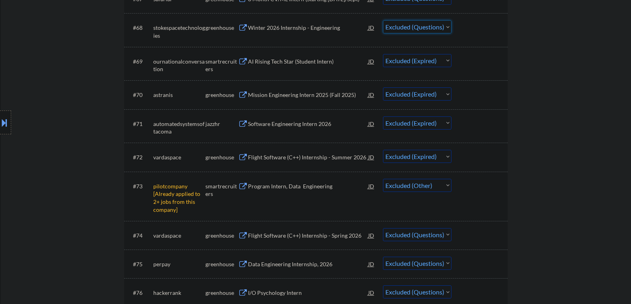
click at [442, 28] on select "Choose an option... Pending Applied Excluded (Questions) Excluded (Expired) Exc…" at bounding box center [417, 26] width 68 height 13
click at [383, 20] on select "Choose an option... Pending Applied Excluded (Questions) Excluded (Expired) Exc…" at bounding box center [417, 26] width 68 height 13
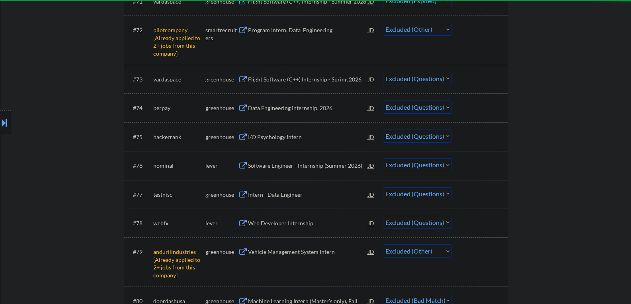
scroll to position [2626, 0]
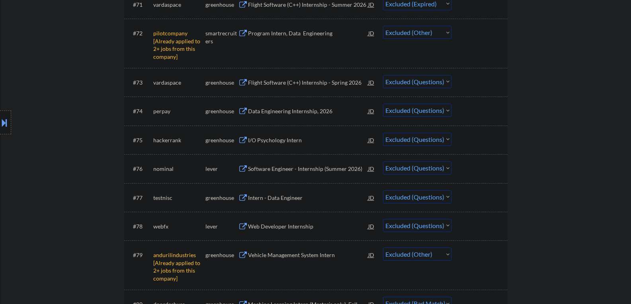
click at [443, 81] on select "Choose an option... Pending Applied Excluded (Questions) Excluded (Expired) Exc…" at bounding box center [417, 81] width 68 height 13
click at [383, 75] on select "Choose an option... Pending Applied Excluded (Questions) Excluded (Expired) Exc…" at bounding box center [417, 81] width 68 height 13
click at [442, 115] on select "Choose an option... Pending Applied Excluded (Questions) Excluded (Expired) Exc…" at bounding box center [417, 110] width 68 height 13
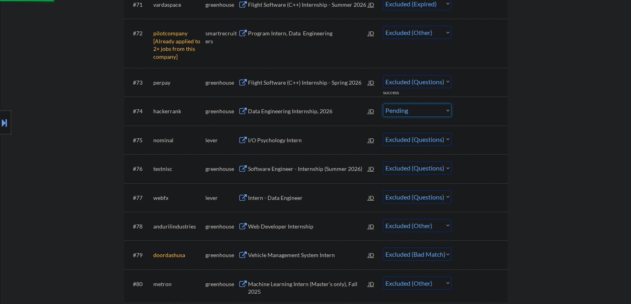
click at [383, 104] on select "Choose an option... Pending Applied Excluded (Questions) Excluded (Expired) Exc…" at bounding box center [417, 110] width 68 height 13
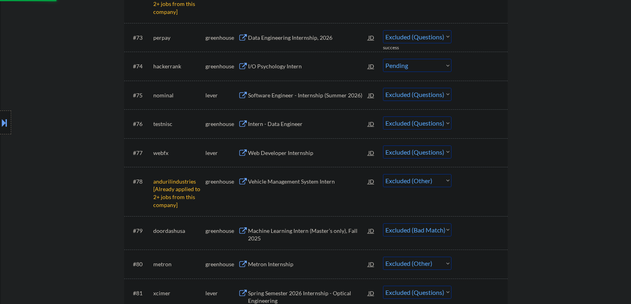
scroll to position [2705, 0]
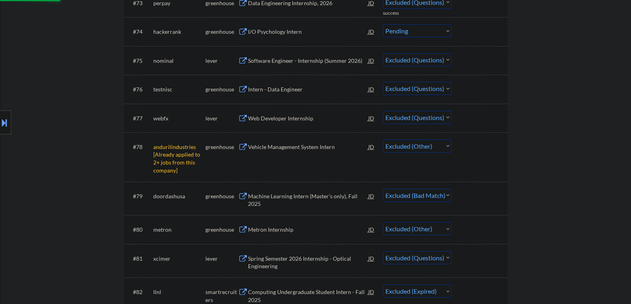
click at [446, 58] on select "Choose an option... Pending Applied Excluded (Questions) Excluded (Expired) Exc…" at bounding box center [417, 59] width 68 height 13
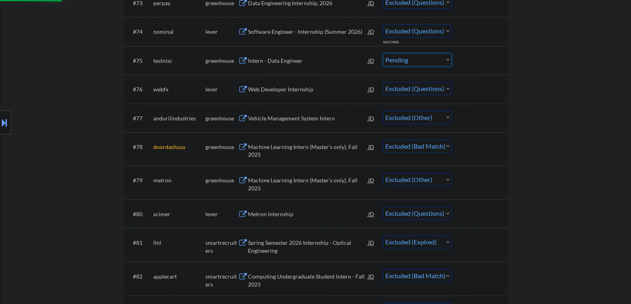
click at [383, 53] on select "Choose an option... Pending Applied Excluded (Questions) Excluded (Expired) Exc…" at bounding box center [417, 59] width 68 height 13
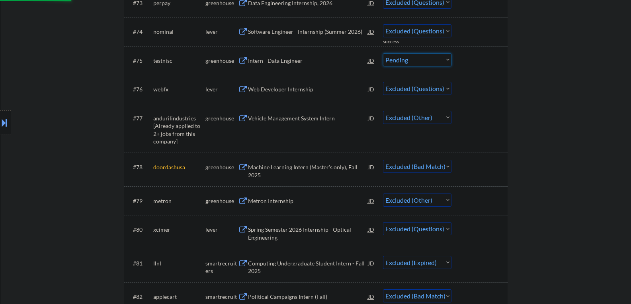
scroll to position [2745, 0]
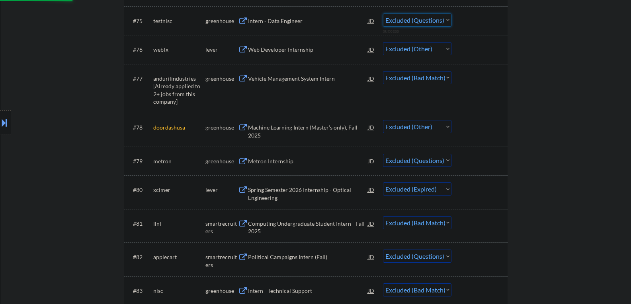
click at [449, 47] on select "Choose an option... Pending Applied Excluded (Questions) Excluded (Expired) Exc…" at bounding box center [417, 48] width 68 height 13
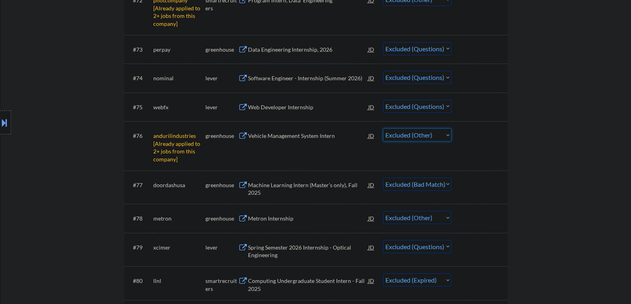
scroll to position [2586, 0]
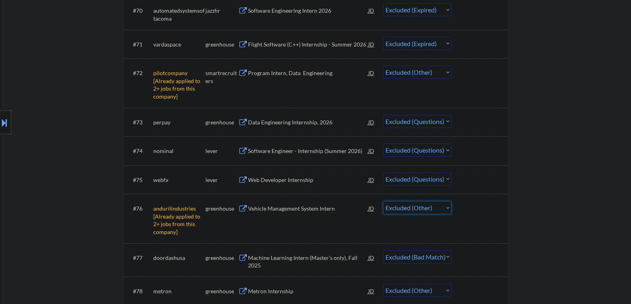
click at [437, 121] on select "Choose an option... Pending Applied Excluded (Questions) Excluded (Expired) Exc…" at bounding box center [417, 121] width 68 height 13
click at [383, 115] on select "Choose an option... Pending Applied Excluded (Questions) Excluded (Expired) Exc…" at bounding box center [417, 121] width 68 height 13
click at [442, 152] on select "Choose an option... Pending Applied Excluded (Questions) Excluded (Expired) Exc…" at bounding box center [417, 150] width 68 height 13
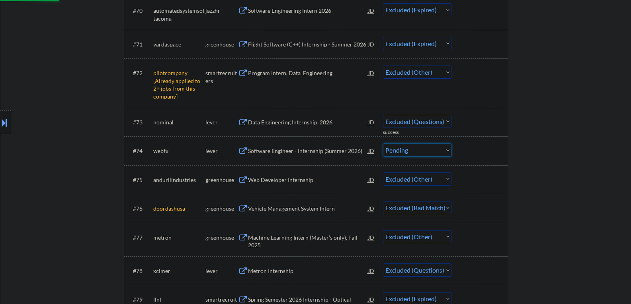
click at [383, 144] on select "Choose an option... Pending Applied Excluded (Questions) Excluded (Expired) Exc…" at bounding box center [417, 150] width 68 height 13
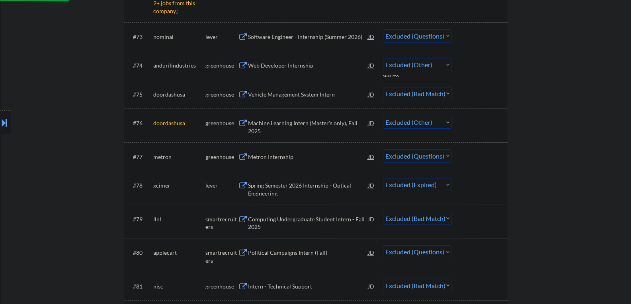
scroll to position [2626, 0]
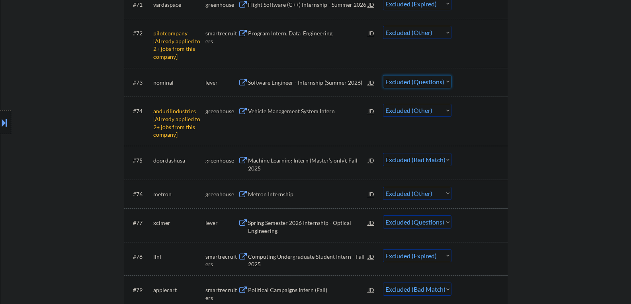
click at [441, 81] on select "Choose an option... Pending Applied Excluded (Questions) Excluded (Expired) Exc…" at bounding box center [417, 81] width 68 height 13
click at [383, 75] on select "Choose an option... Pending Applied Excluded (Questions) Excluded (Expired) Exc…" at bounding box center [417, 81] width 68 height 13
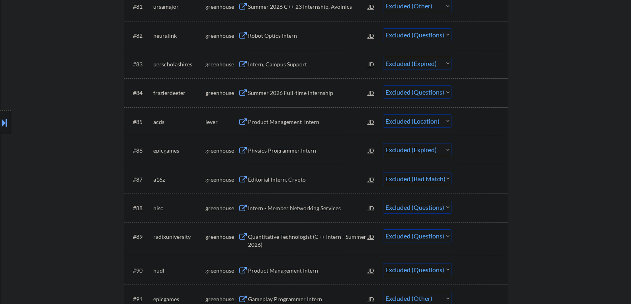
scroll to position [2984, 0]
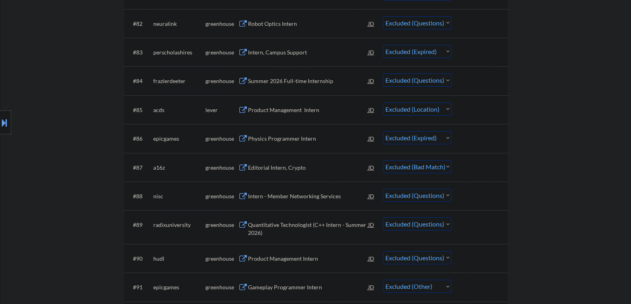
click at [427, 20] on select "Choose an option... Pending Applied Excluded (Questions) Excluded (Expired) Exc…" at bounding box center [417, 22] width 68 height 13
click at [383, 16] on select "Choose an option... Pending Applied Excluded (Questions) Excluded (Expired) Exc…" at bounding box center [417, 22] width 68 height 13
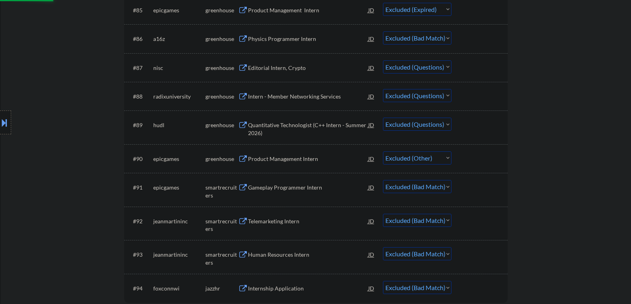
scroll to position [3103, 0]
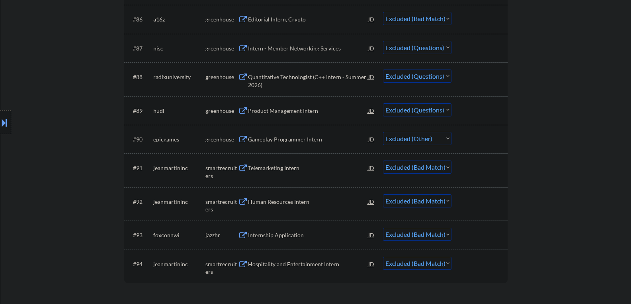
click at [435, 43] on select "Choose an option... Pending Applied Excluded (Questions) Excluded (Expired) Exc…" at bounding box center [417, 47] width 68 height 13
click at [383, 41] on select "Choose an option... Pending Applied Excluded (Questions) Excluded (Expired) Exc…" at bounding box center [417, 47] width 68 height 13
click at [461, 76] on div "#88 radixuniversity greenhouse Quantitative Technologist (C++ Intern - Summer 2…" at bounding box center [315, 79] width 376 height 26
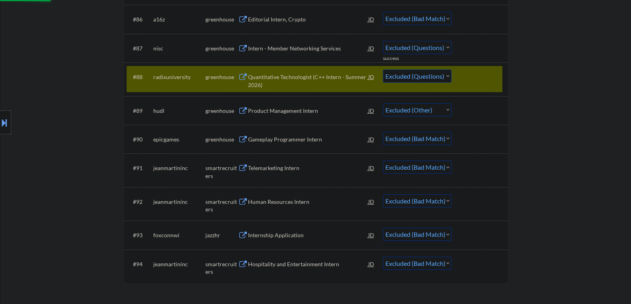
click at [436, 77] on select "Choose an option... Pending Applied Excluded (Questions) Excluded (Expired) Exc…" at bounding box center [417, 76] width 68 height 13
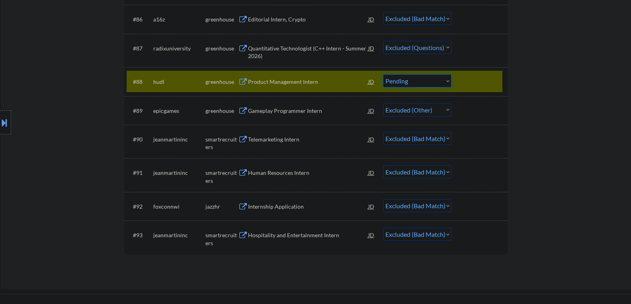
click at [383, 74] on select "Choose an option... Pending Applied Excluded (Questions) Excluded (Expired) Exc…" at bounding box center [417, 80] width 68 height 13
click at [448, 52] on select "Choose an option... Pending Applied Excluded (Questions) Excluded (Expired) Exc…" at bounding box center [417, 47] width 68 height 13
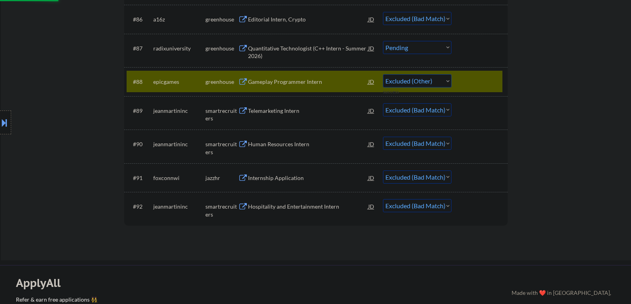
click at [383, 41] on select "Choose an option... Pending Applied Excluded (Questions) Excluded (Expired) Exc…" at bounding box center [417, 47] width 68 height 13
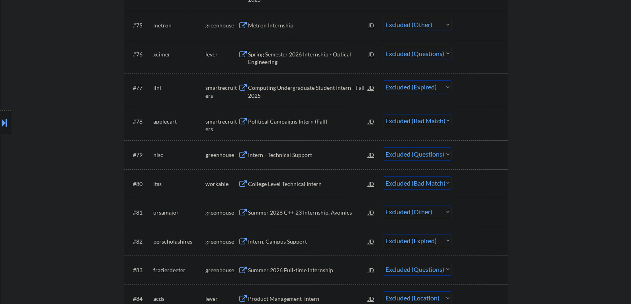
scroll to position [2785, 0]
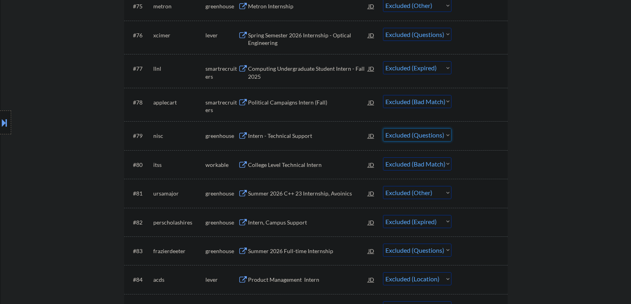
click at [429, 136] on select "Choose an option... Pending Applied Excluded (Questions) Excluded (Expired) Exc…" at bounding box center [417, 134] width 68 height 13
click at [383, 128] on select "Choose an option... Pending Applied Excluded (Questions) Excluded (Expired) Exc…" at bounding box center [417, 134] width 68 height 13
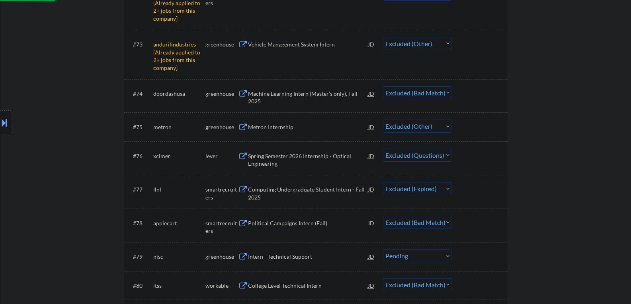
scroll to position [2626, 0]
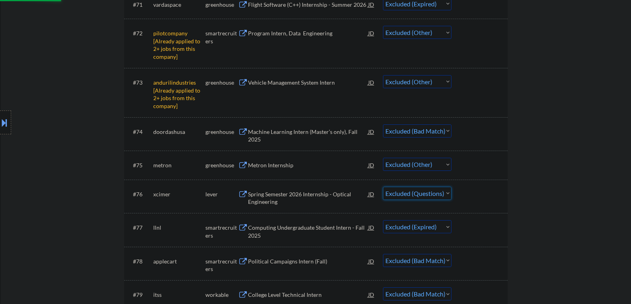
click at [436, 193] on select "Choose an option... Pending Applied Excluded (Questions) Excluded (Expired) Exc…" at bounding box center [417, 193] width 68 height 13
click at [383, 187] on select "Choose an option... Pending Applied Excluded (Questions) Excluded (Expired) Exc…" at bounding box center [417, 193] width 68 height 13
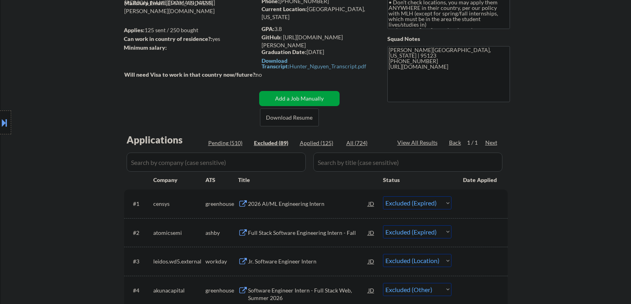
scroll to position [159, 0]
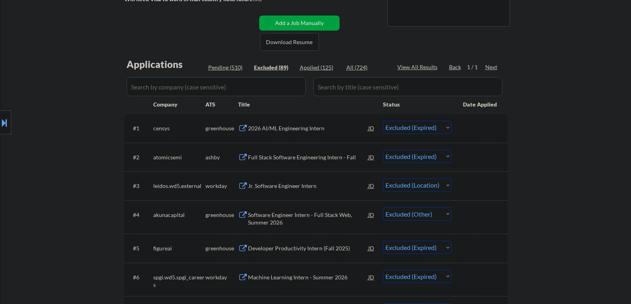
drag, startPoint x: 220, startPoint y: 64, endPoint x: 398, endPoint y: 103, distance: 182.0
click at [221, 64] on div "Pending (510)" at bounding box center [228, 68] width 40 height 8
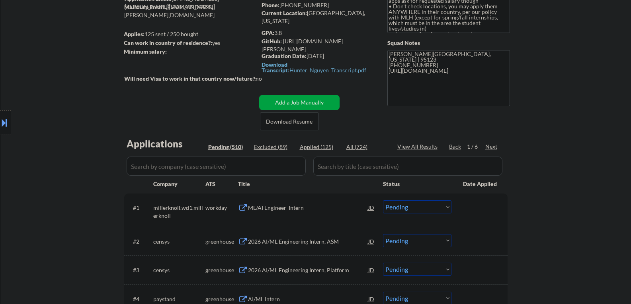
scroll to position [40, 0]
